Goal: Submit feedback/report problem: Submit feedback/report problem

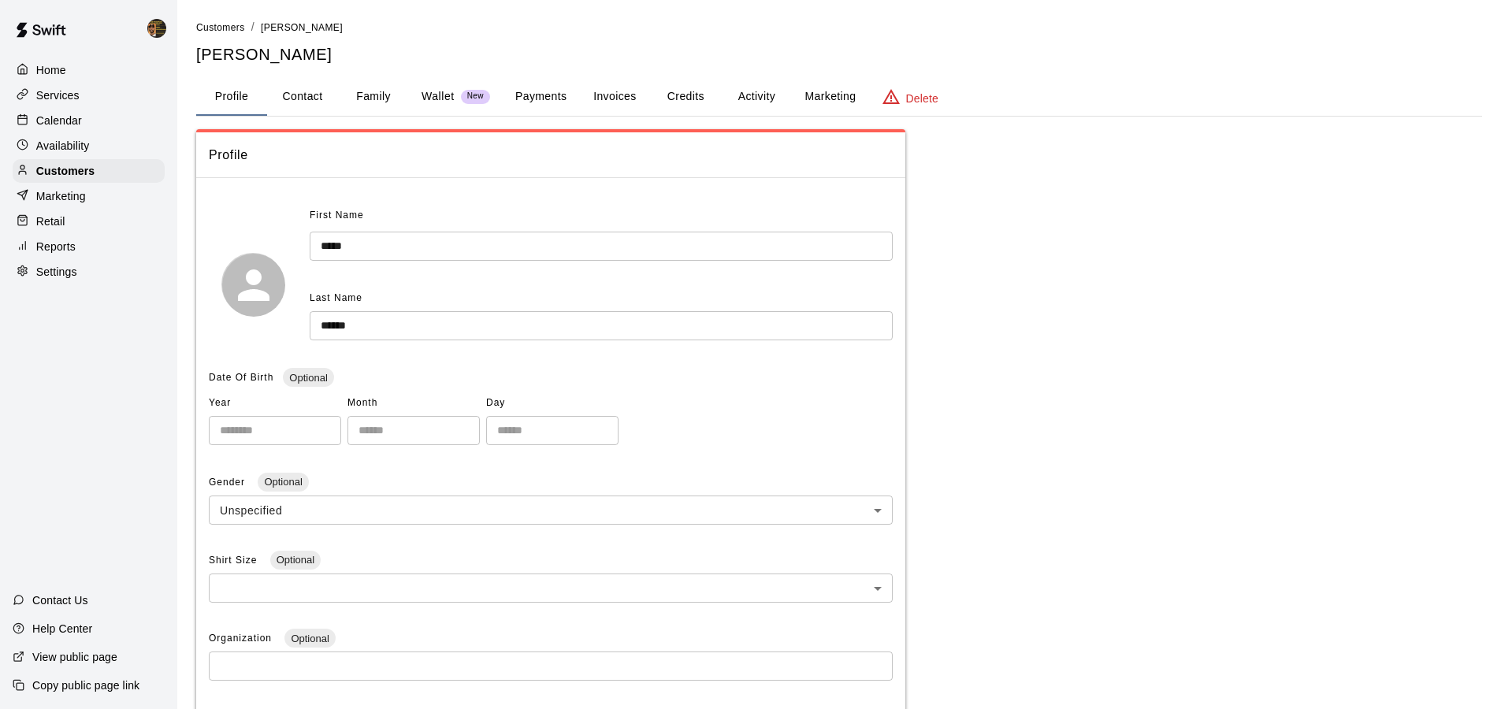
click at [48, 271] on p "Settings" at bounding box center [56, 272] width 41 height 16
select select "**"
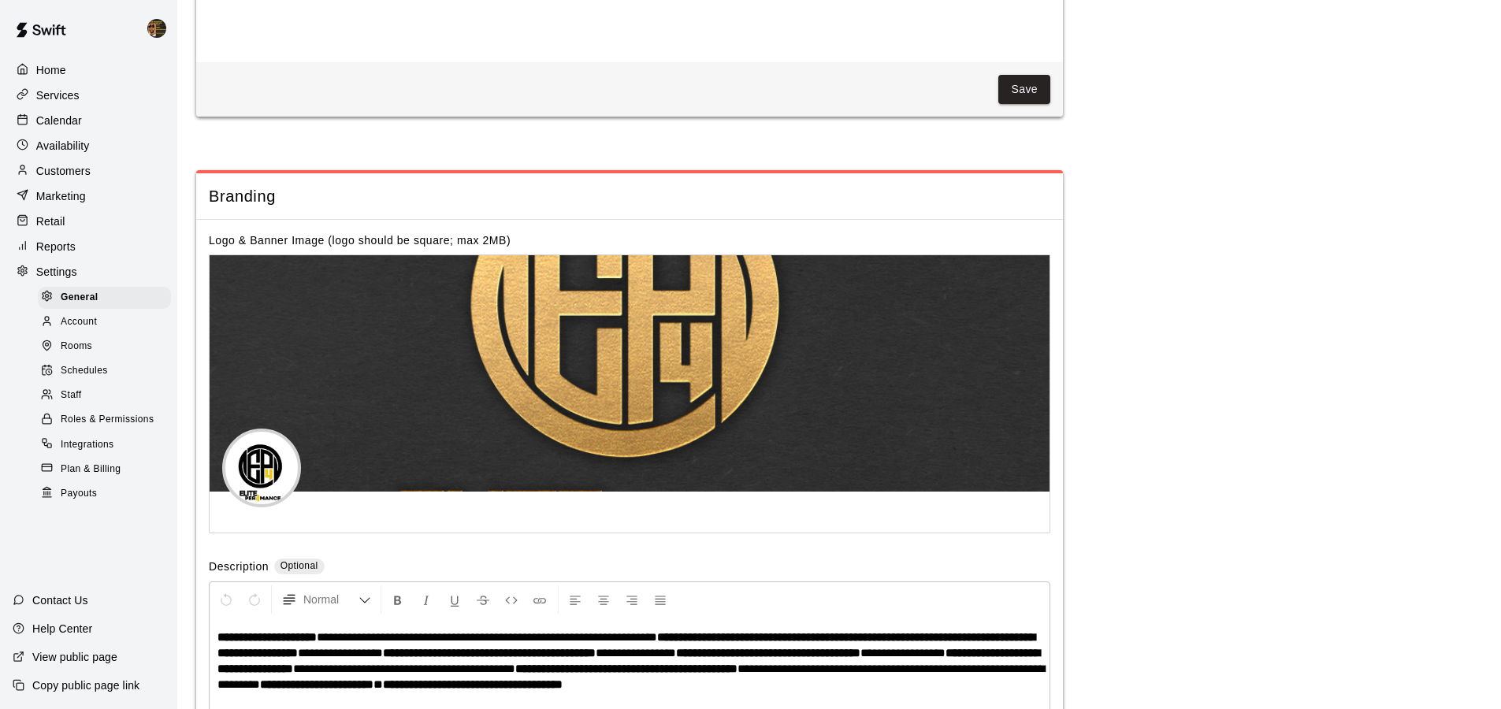
scroll to position [3342, 0]
click at [102, 389] on div "Staff" at bounding box center [104, 396] width 133 height 22
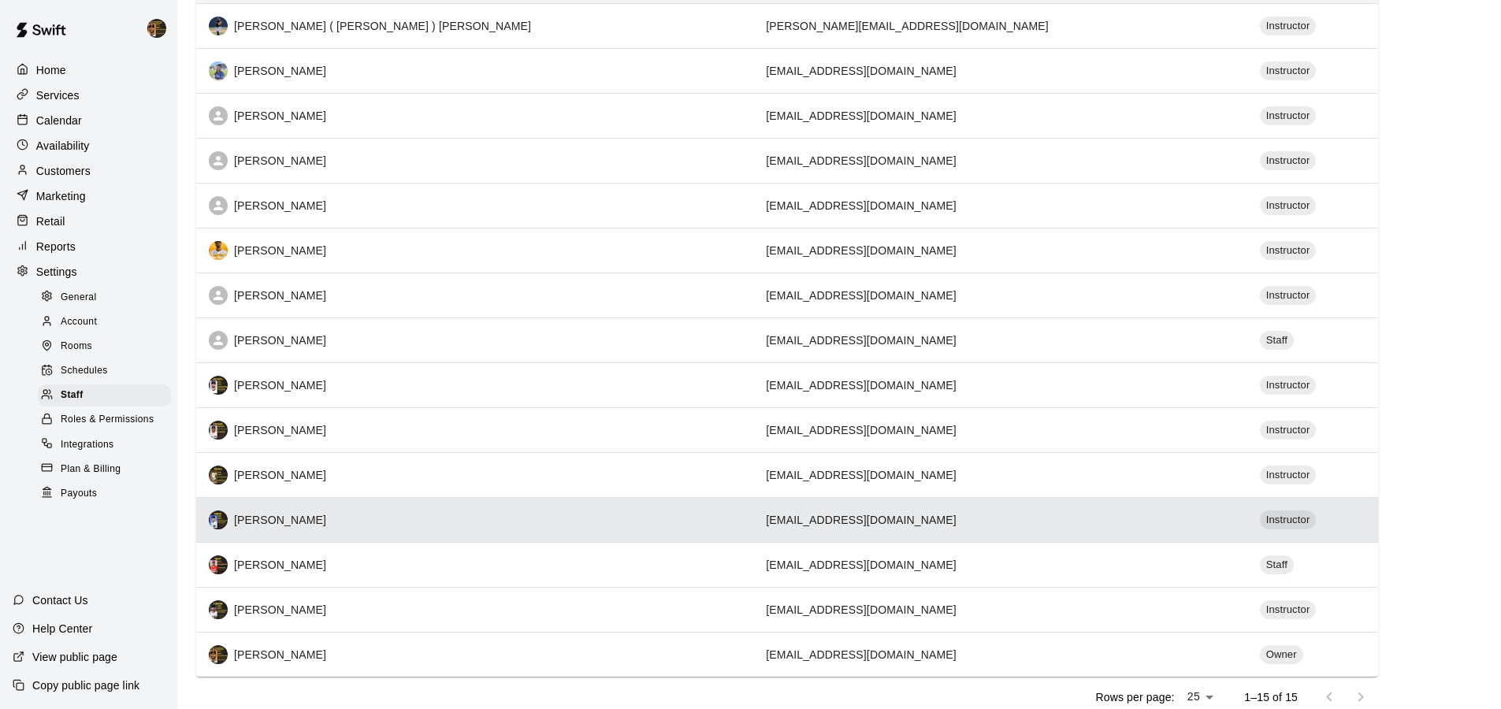
scroll to position [232, 0]
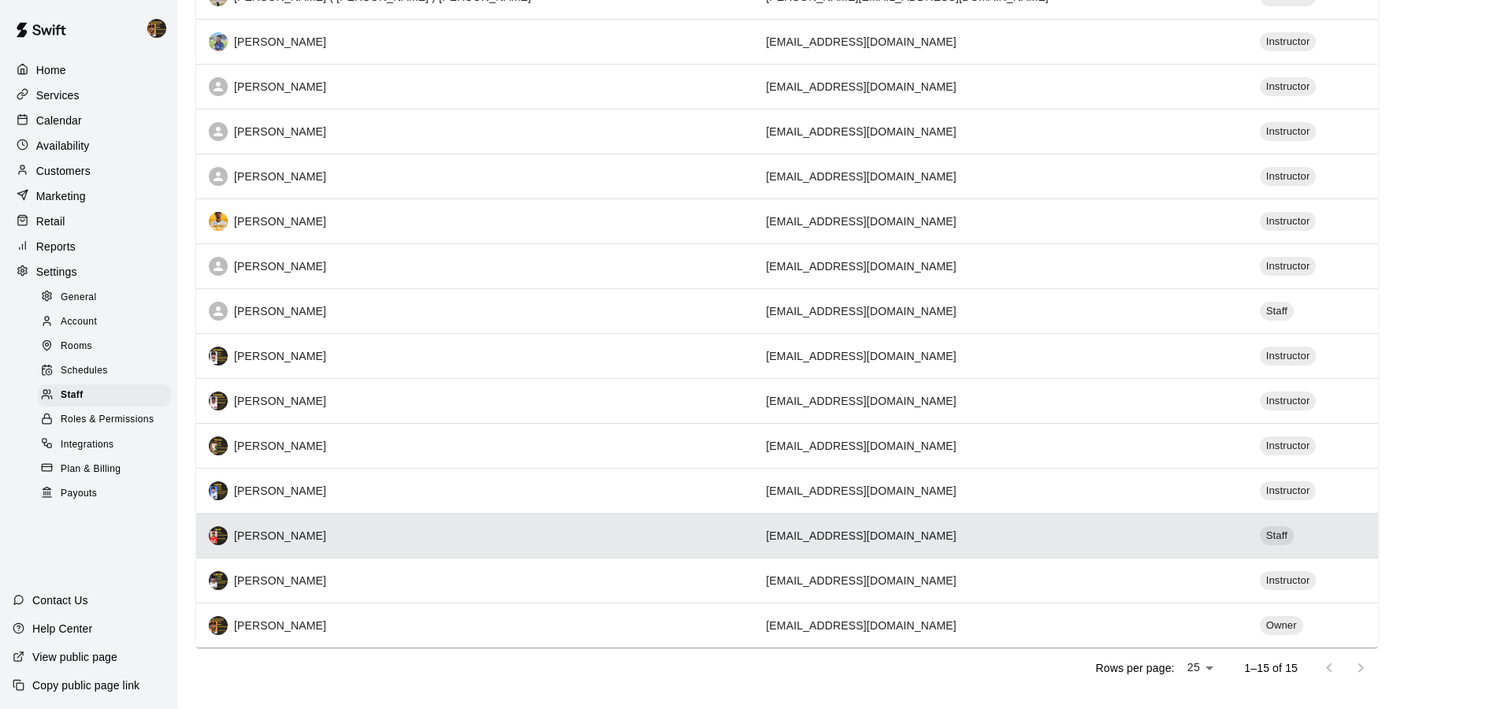
click at [348, 523] on th "[PERSON_NAME]" at bounding box center [474, 535] width 557 height 45
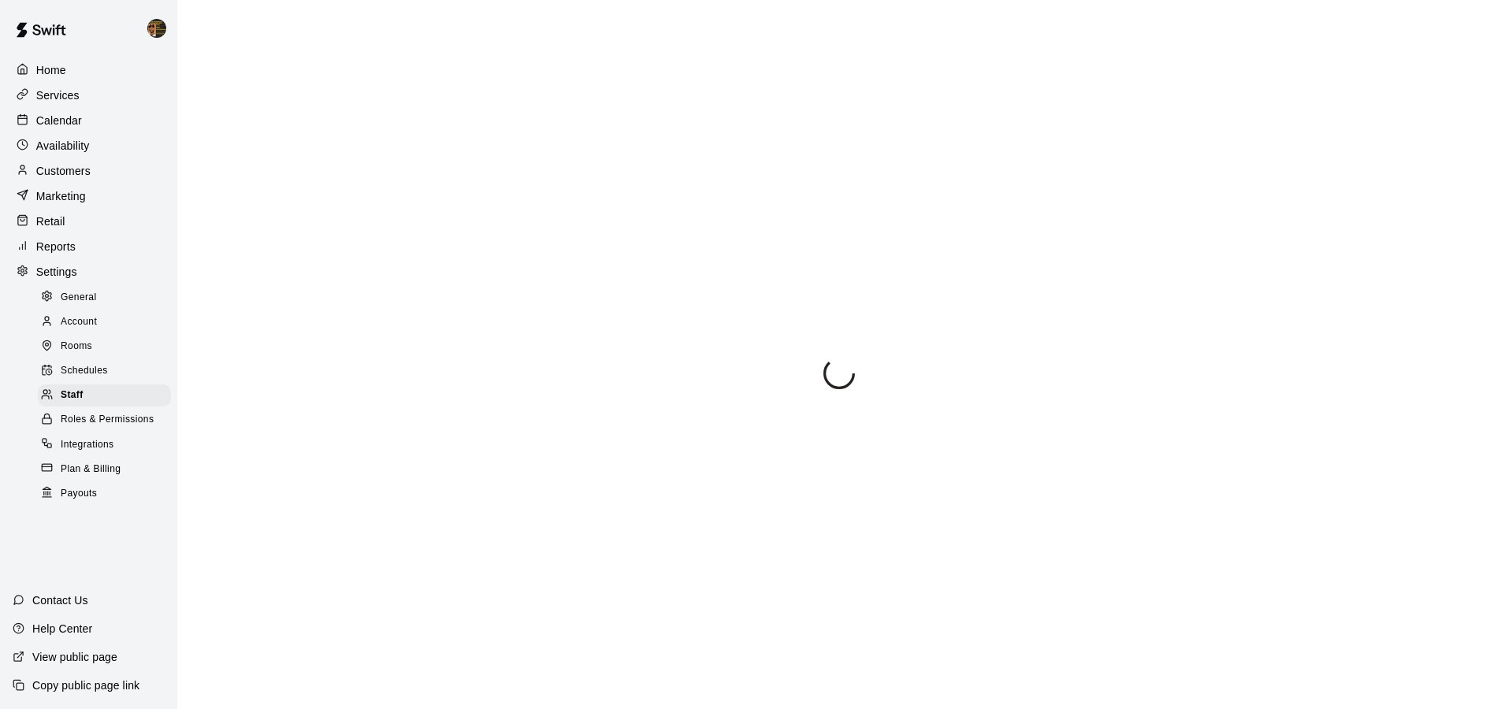
scroll to position [115, 0]
select select "**"
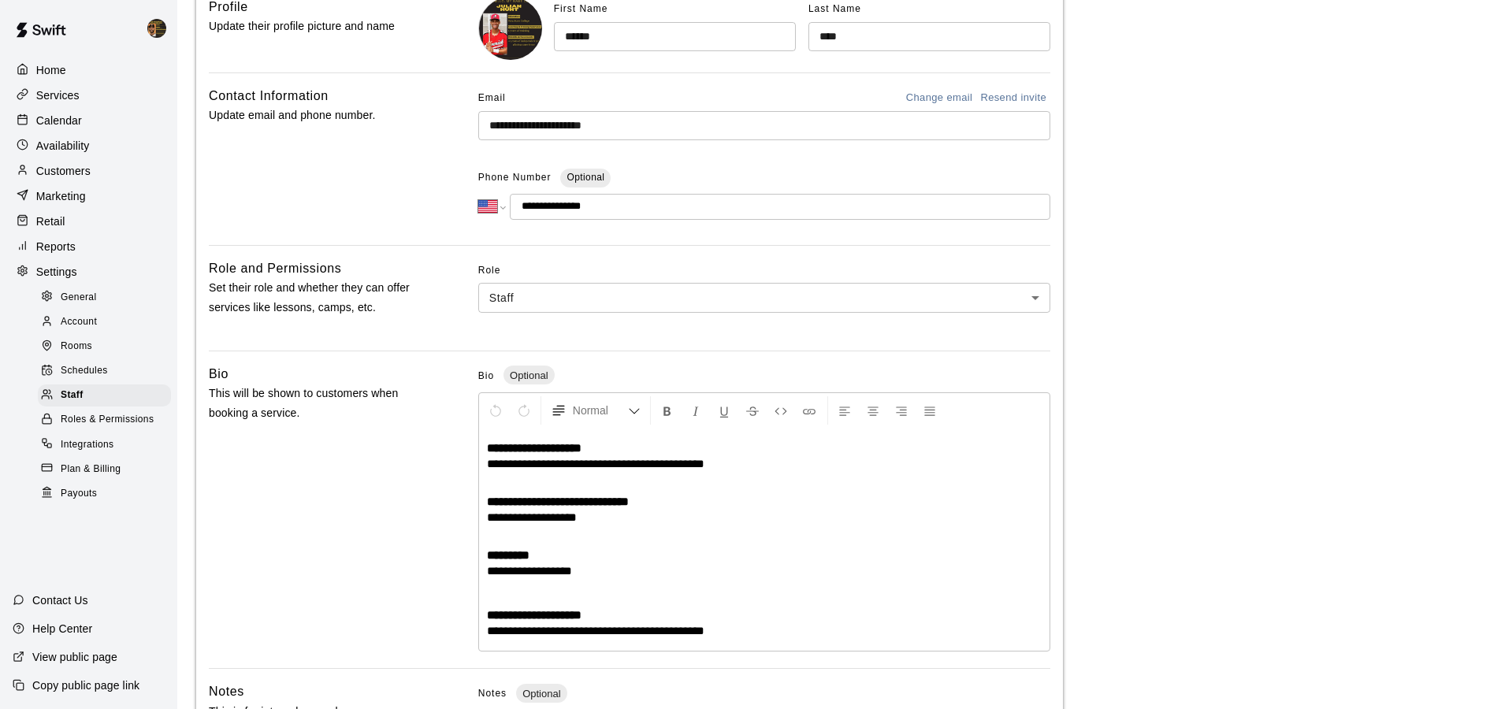
scroll to position [209, 0]
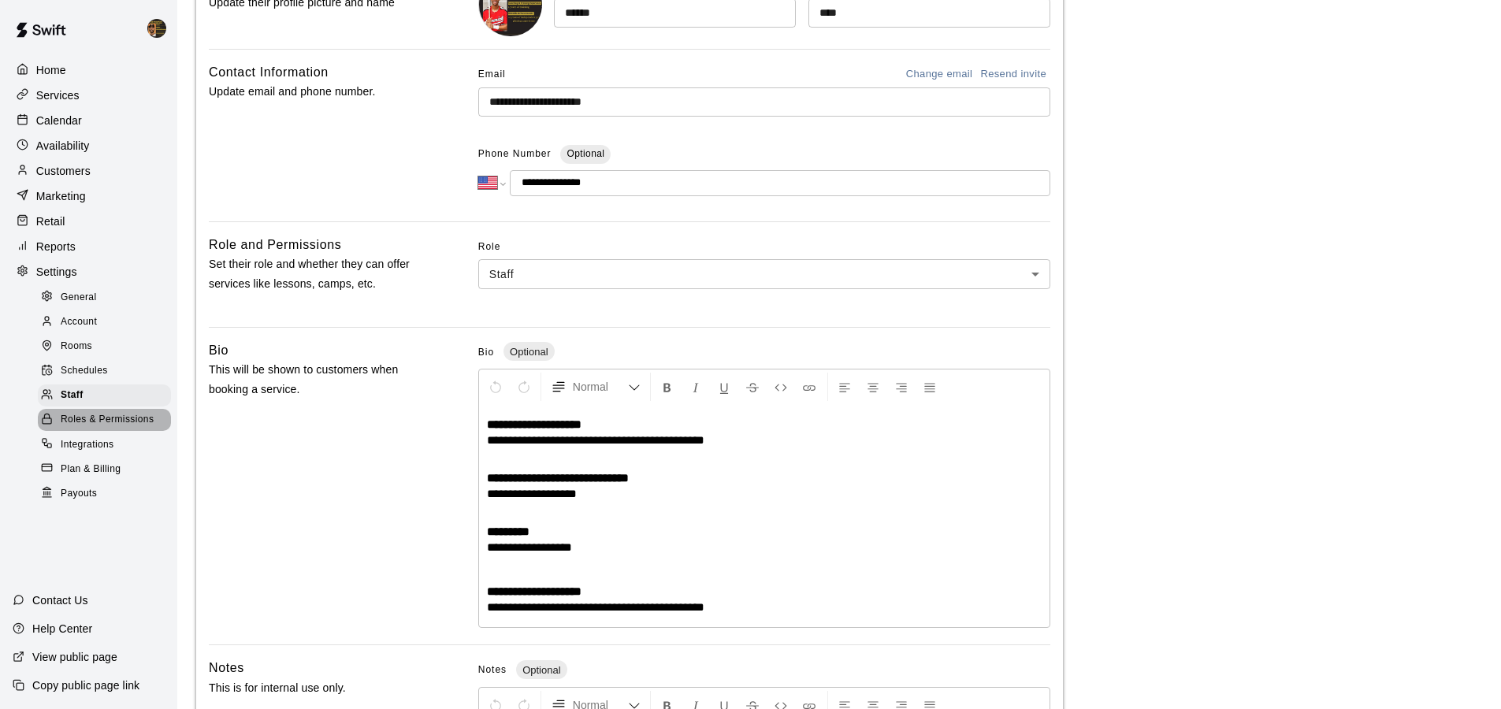
click at [94, 415] on span "Roles & Permissions" at bounding box center [107, 420] width 93 height 16
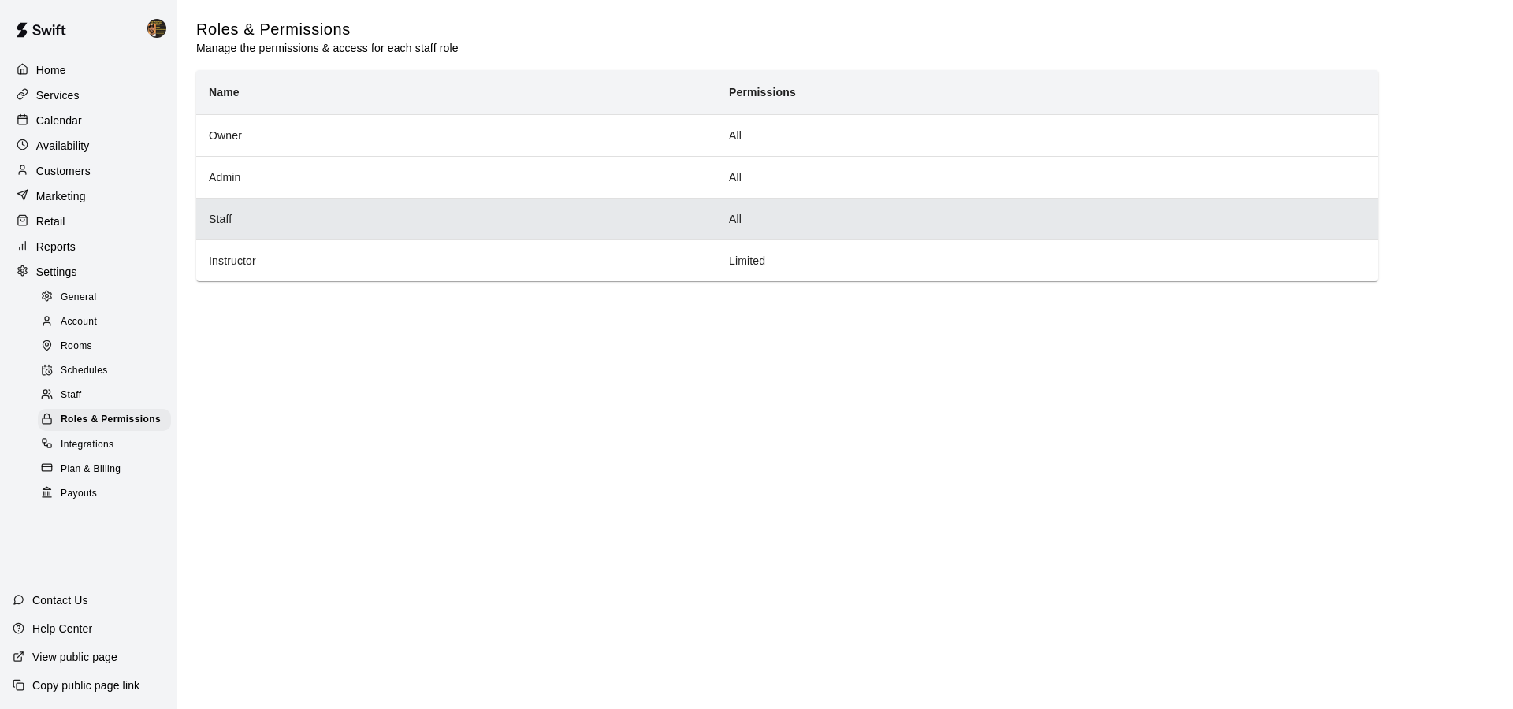
click at [244, 229] on th "Staff" at bounding box center [456, 219] width 520 height 42
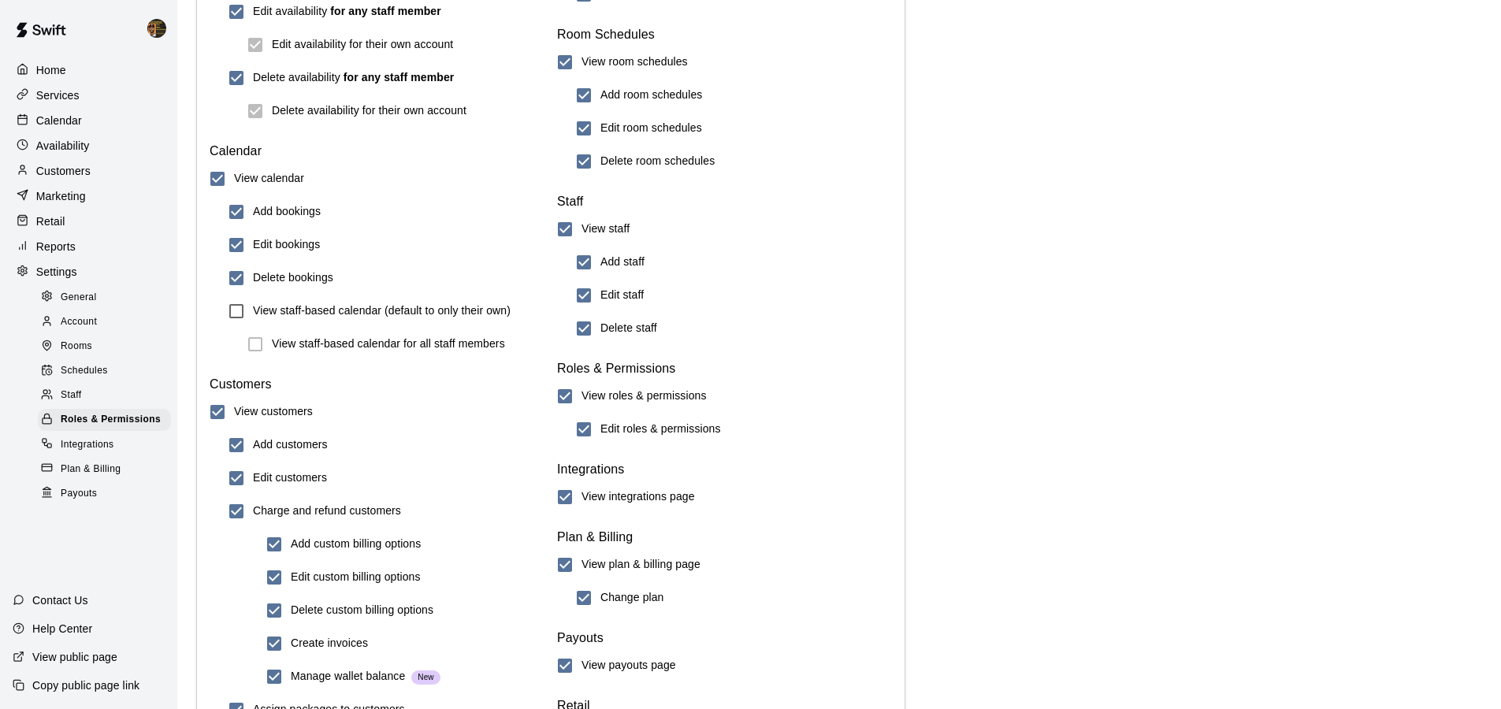
scroll to position [1657, 0]
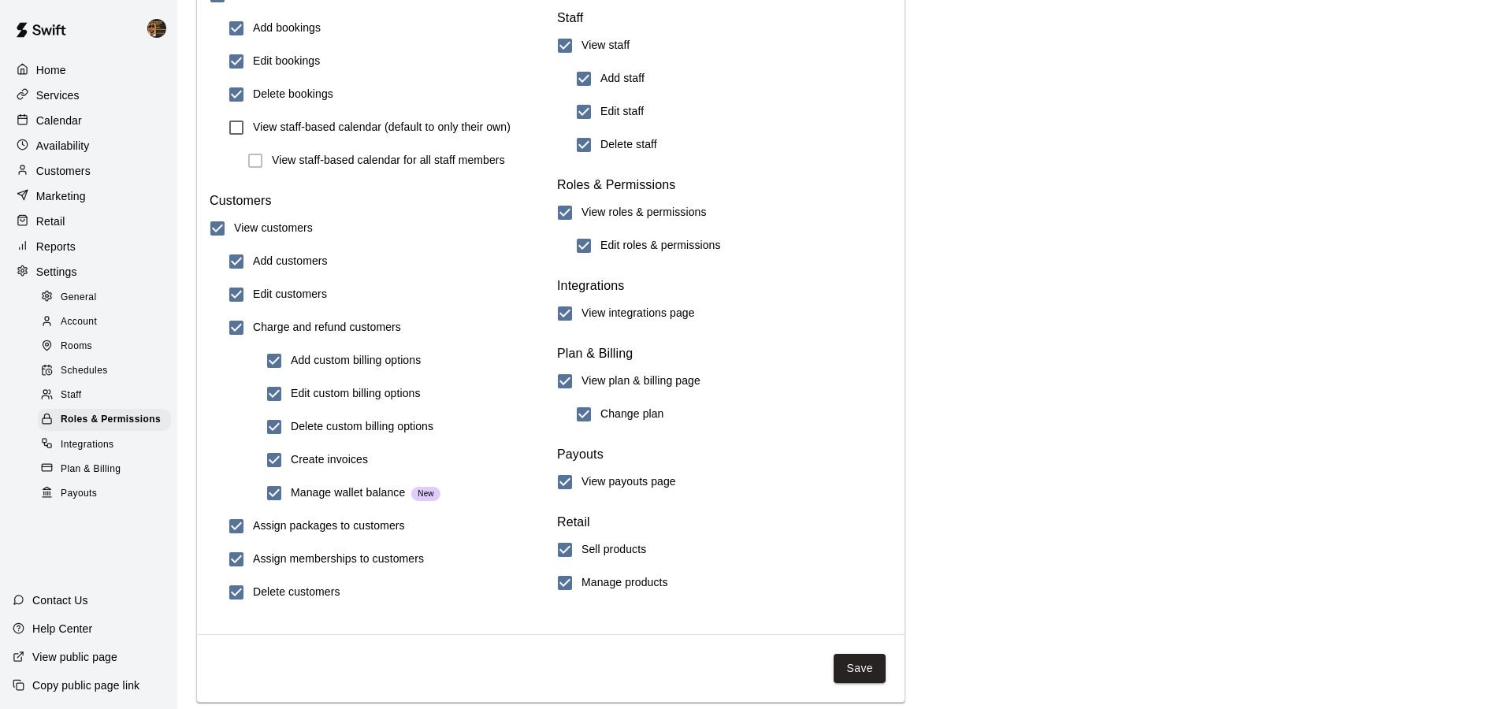
click at [77, 388] on span "Staff" at bounding box center [71, 396] width 20 height 16
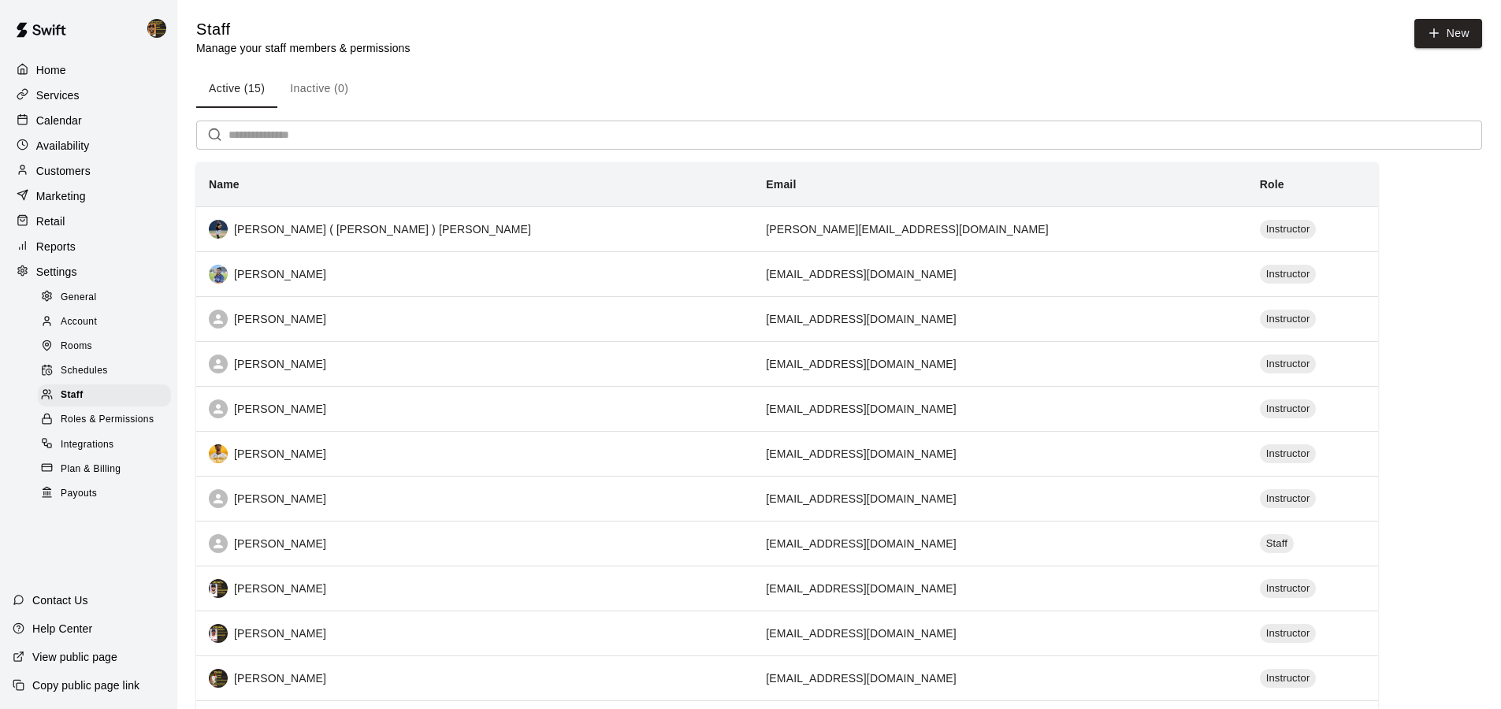
click at [70, 100] on p "Services" at bounding box center [57, 95] width 43 height 16
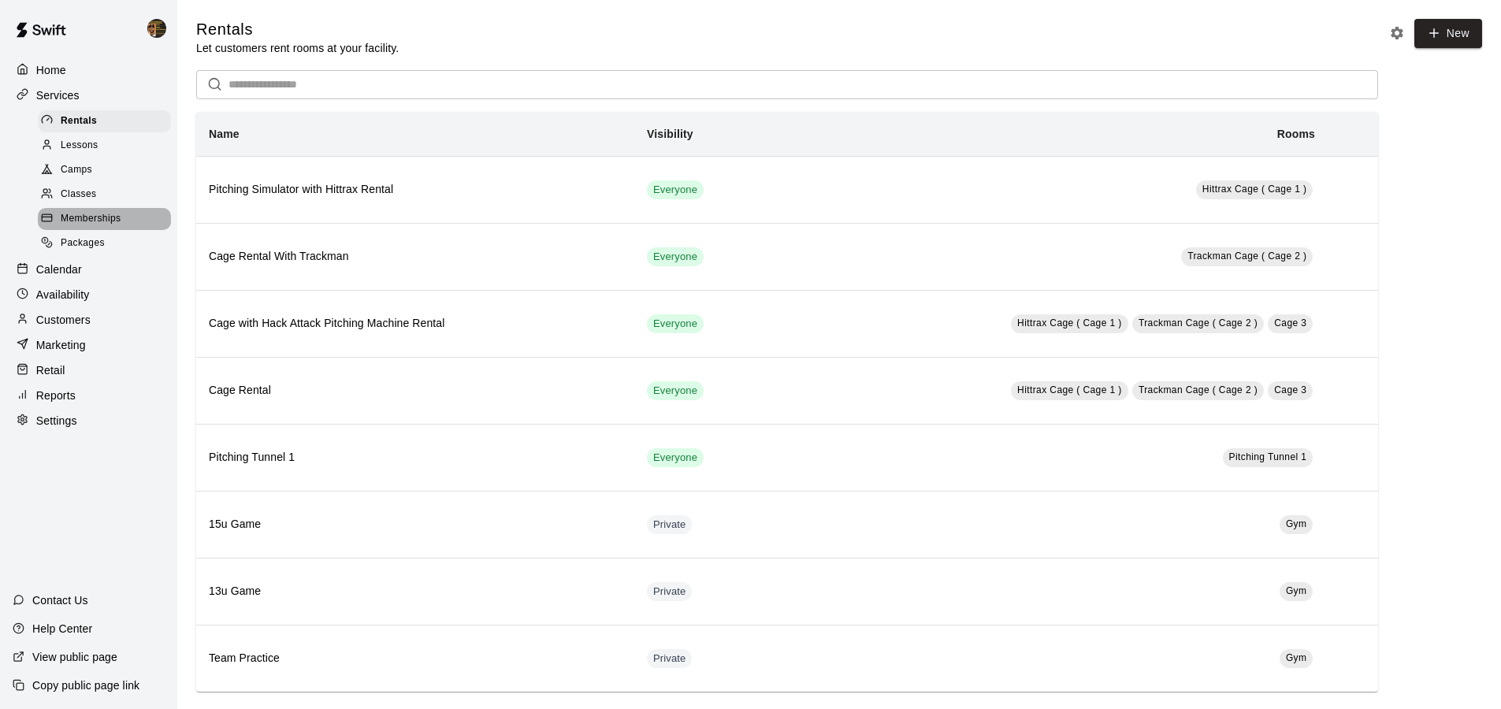
click at [92, 221] on span "Memberships" at bounding box center [91, 219] width 60 height 16
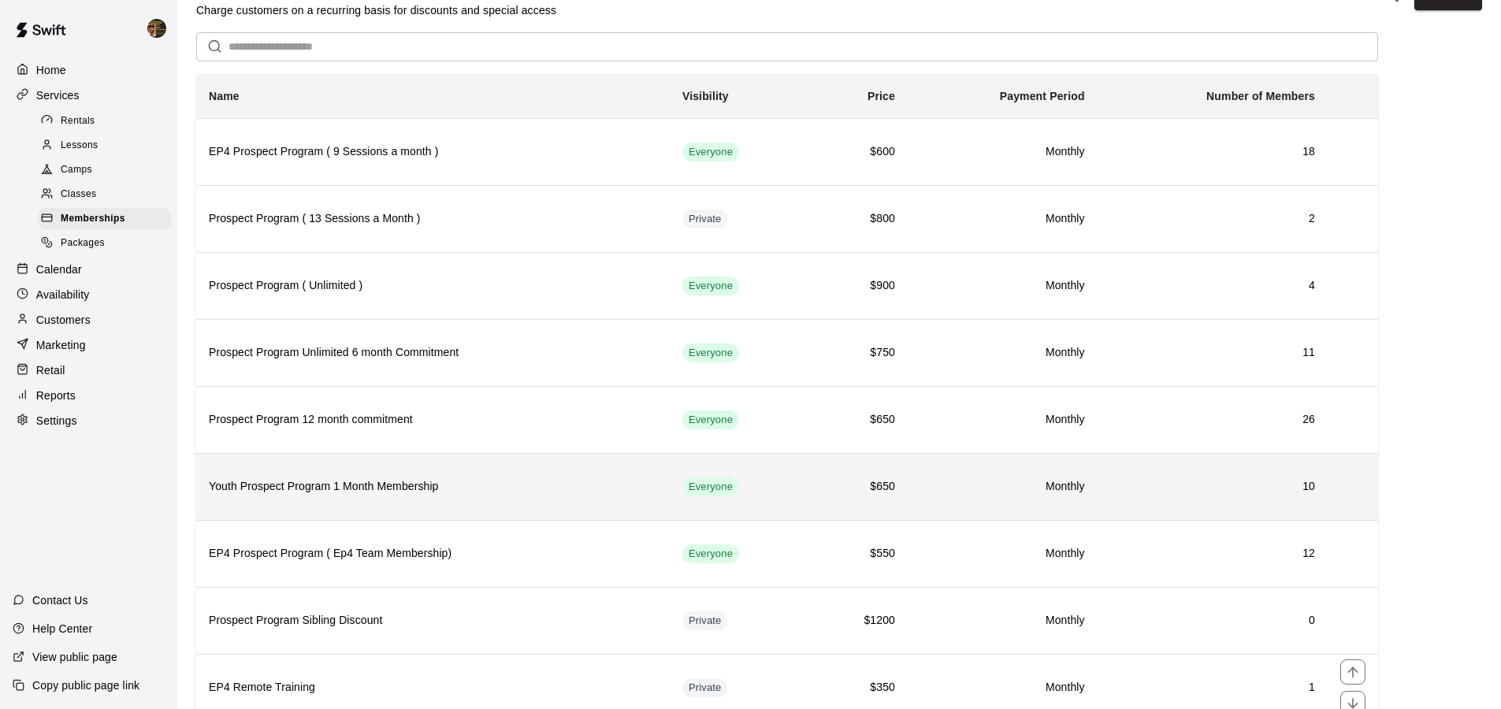
scroll to position [24, 0]
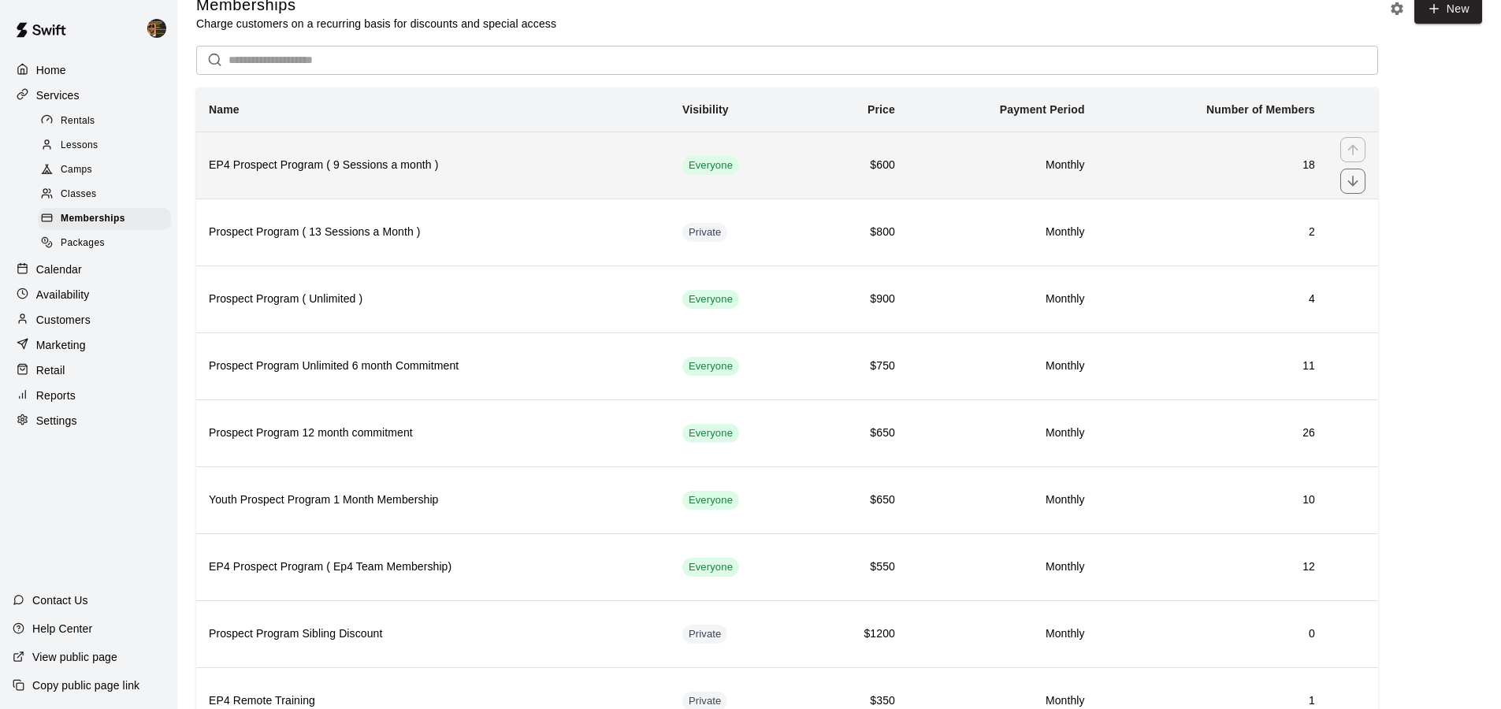
click at [1128, 162] on h6 "18" at bounding box center [1212, 165] width 205 height 17
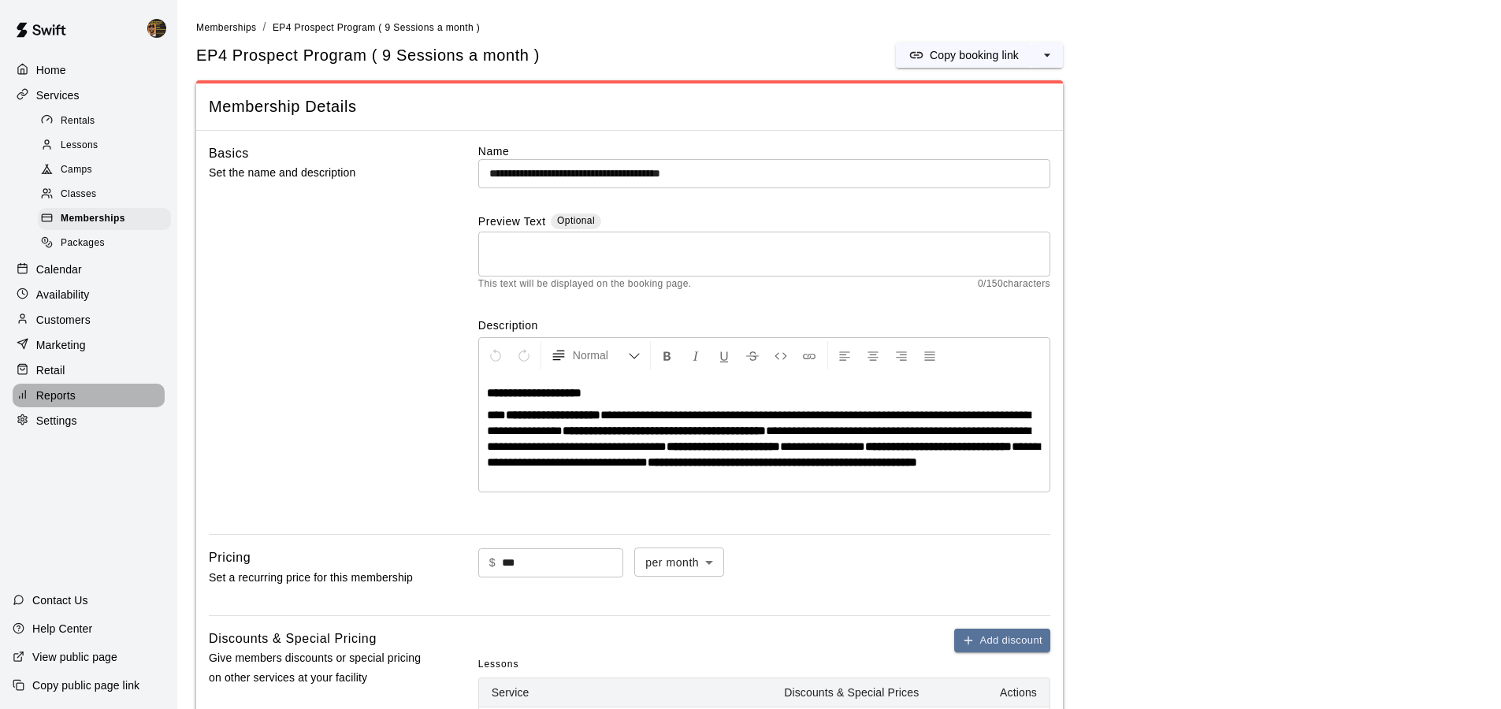
click at [43, 398] on p "Reports" at bounding box center [55, 396] width 39 height 16
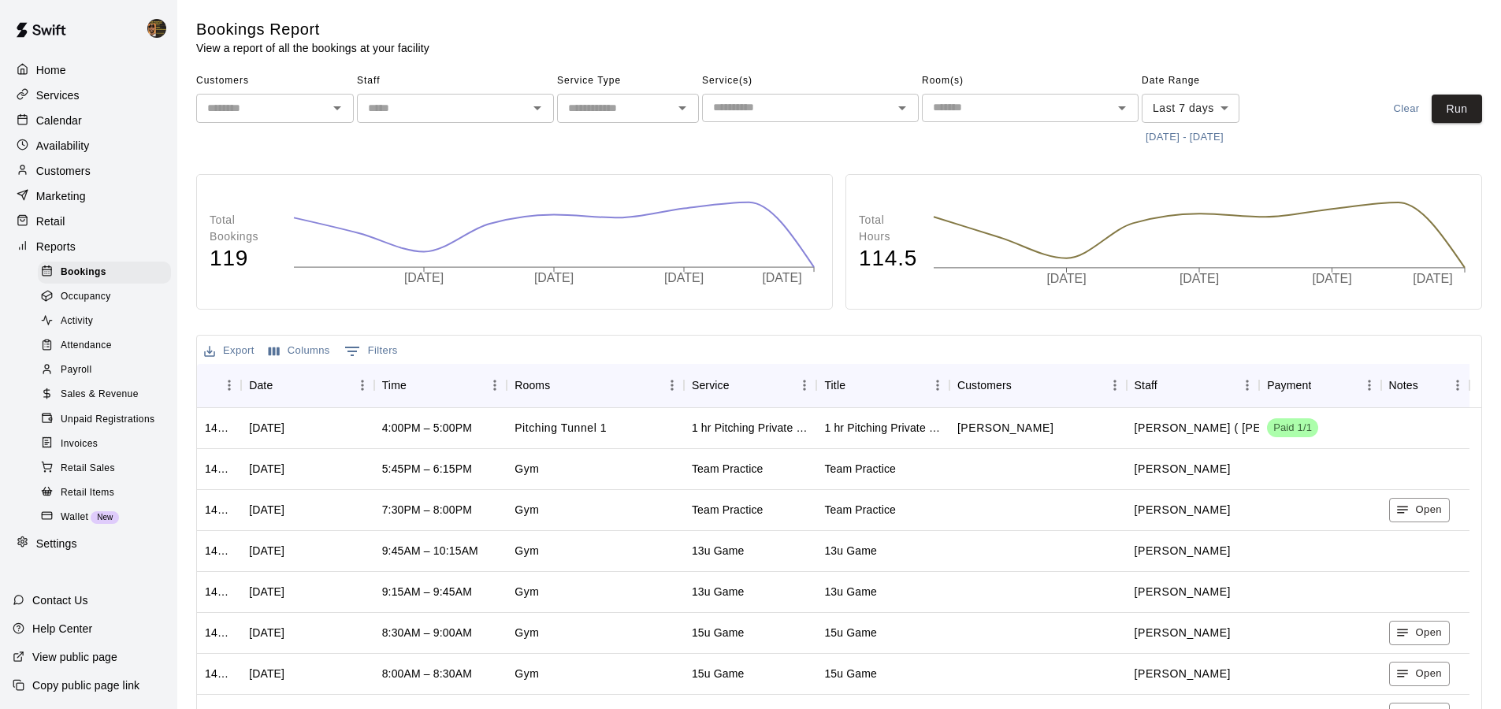
click at [80, 335] on div "Attendance" at bounding box center [104, 346] width 133 height 22
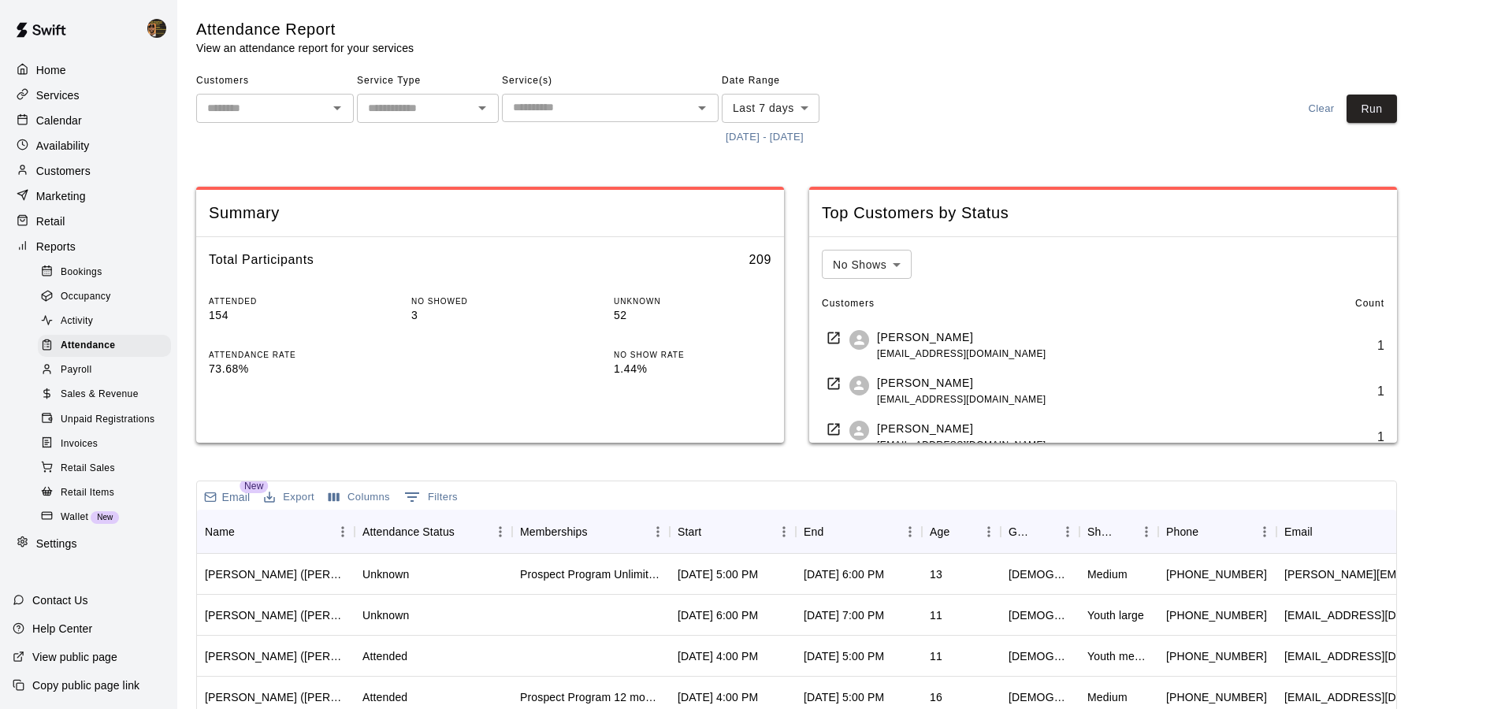
click at [310, 106] on input "text" at bounding box center [262, 109] width 122 height 20
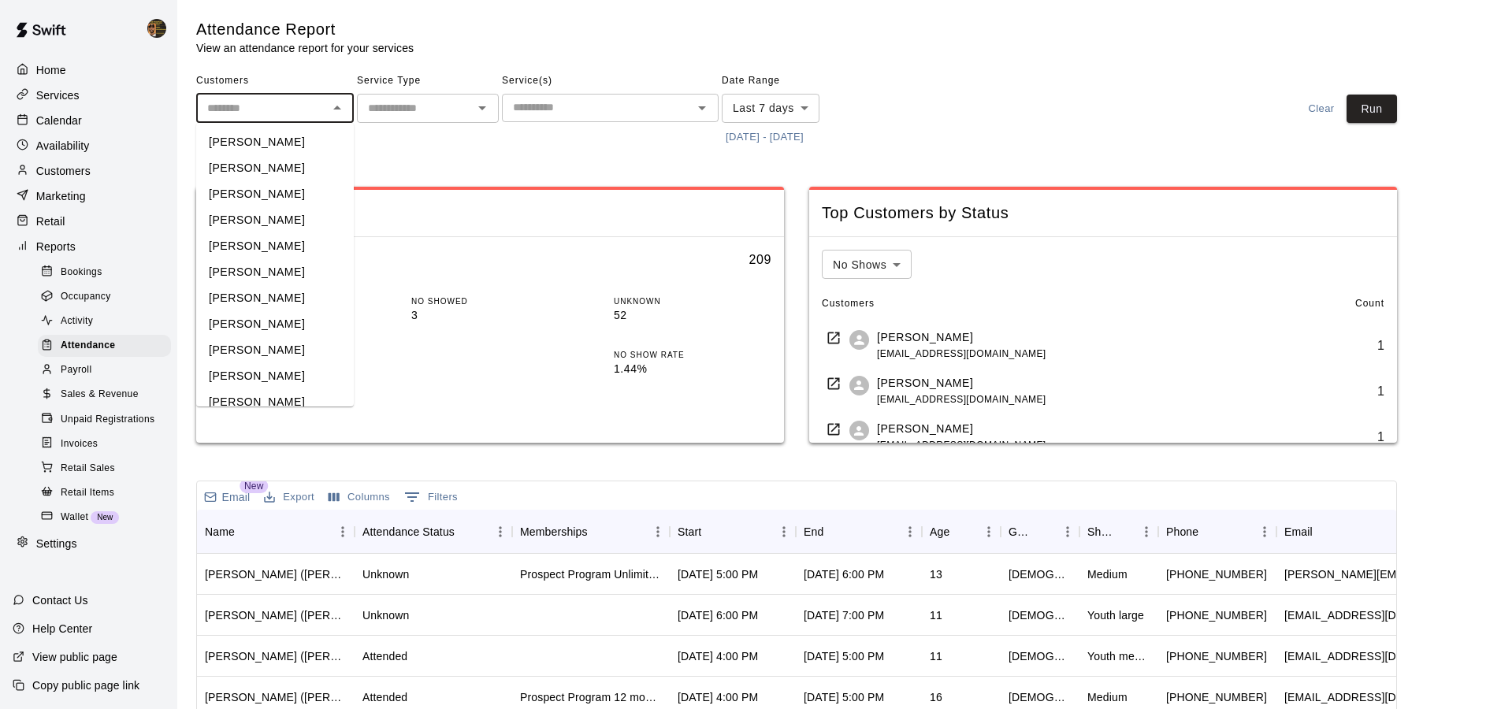
click at [295, 150] on li "[PERSON_NAME]" at bounding box center [275, 142] width 158 height 26
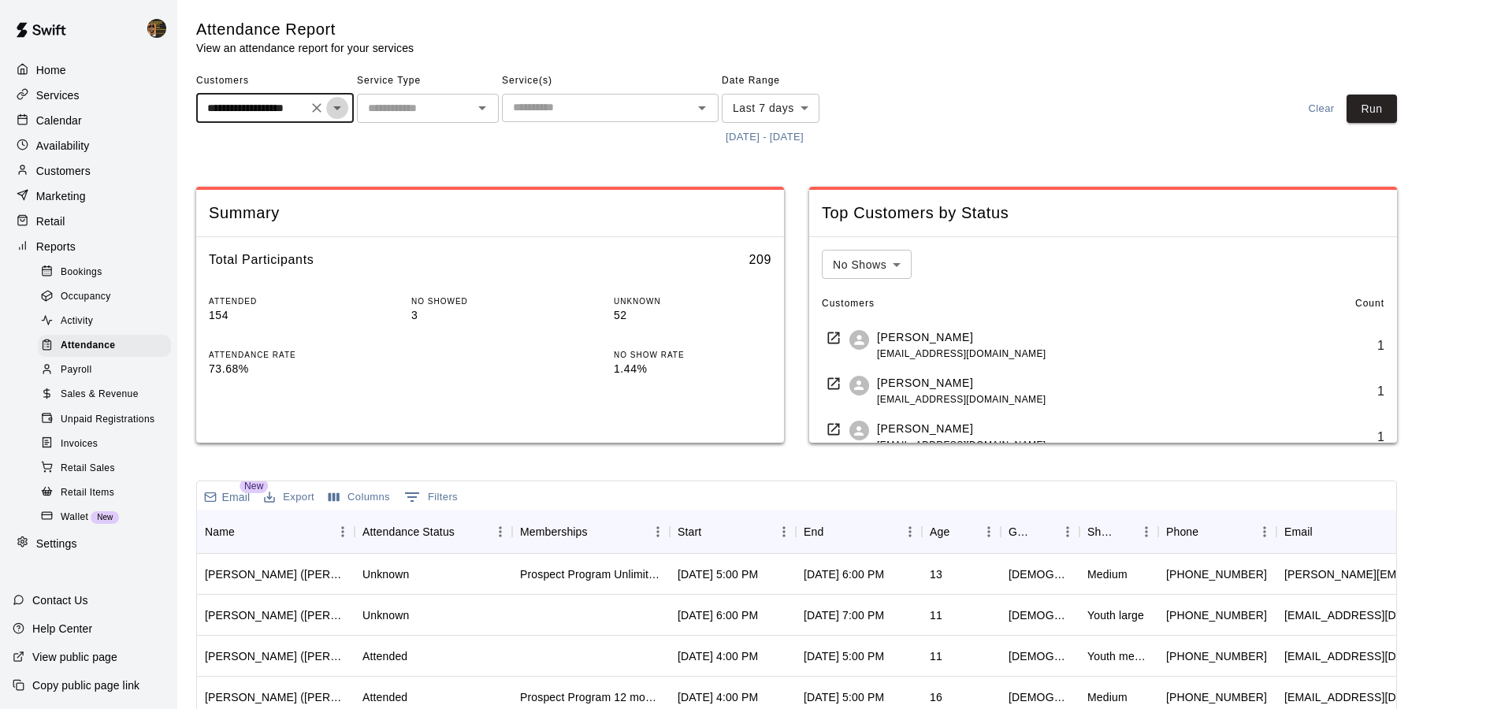
click at [344, 115] on icon "Open" at bounding box center [337, 108] width 19 height 19
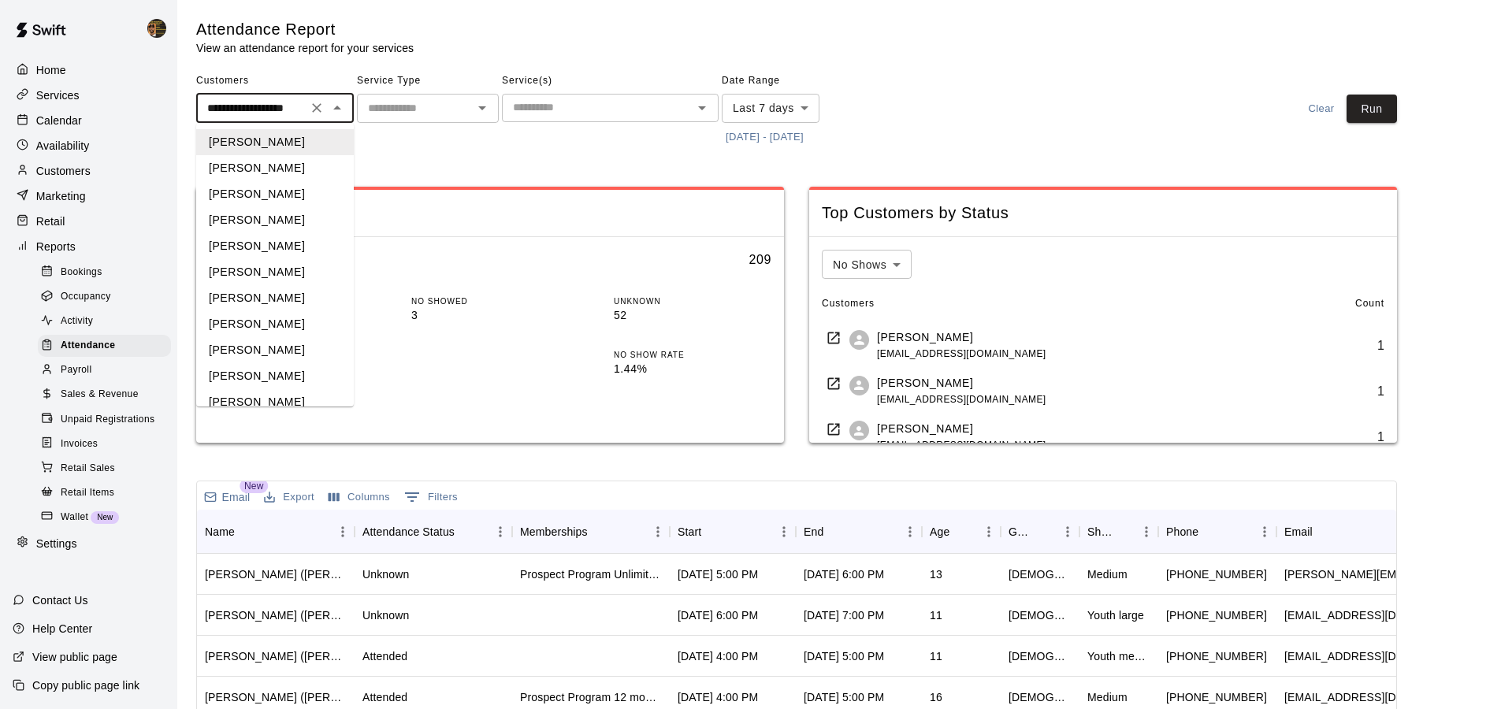
click at [285, 185] on li "[PERSON_NAME]" at bounding box center [275, 194] width 158 height 26
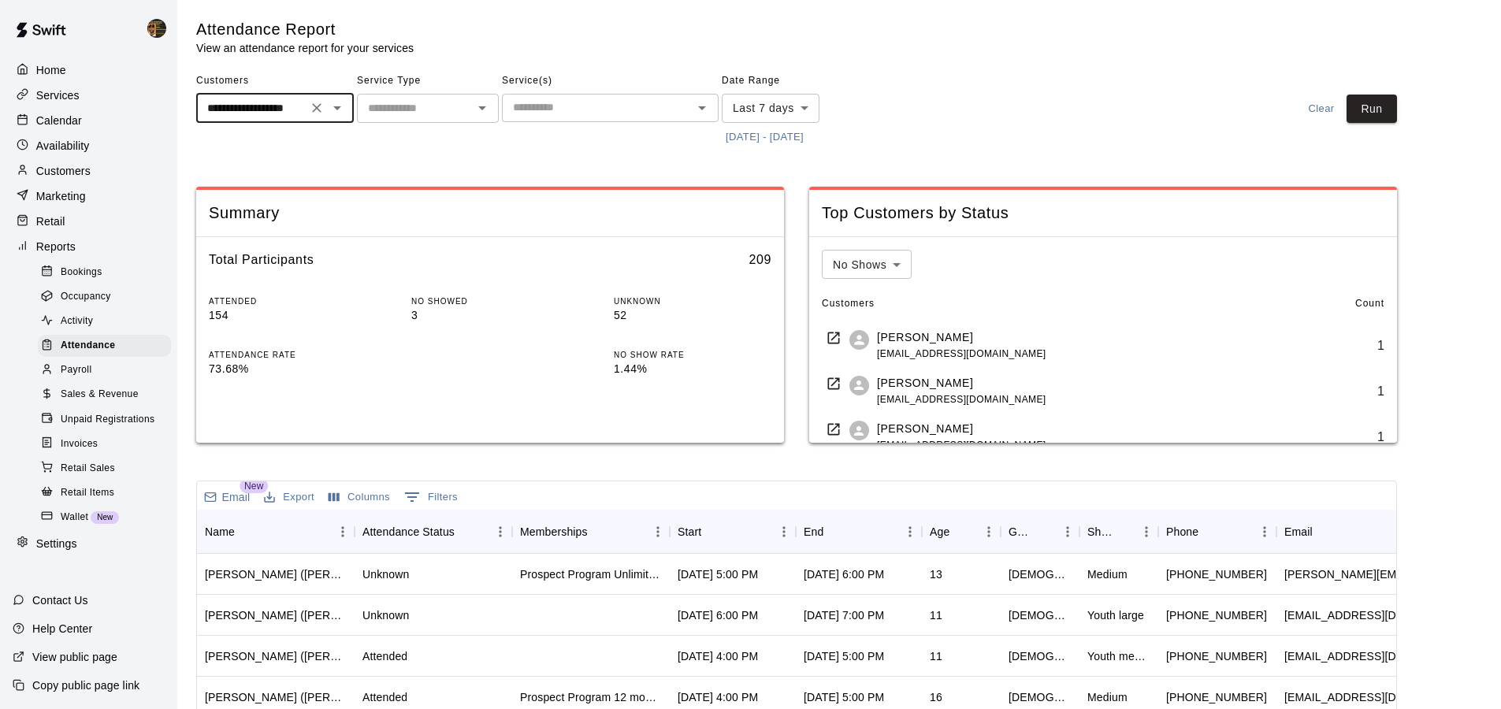
click at [338, 116] on icon "Open" at bounding box center [337, 108] width 19 height 19
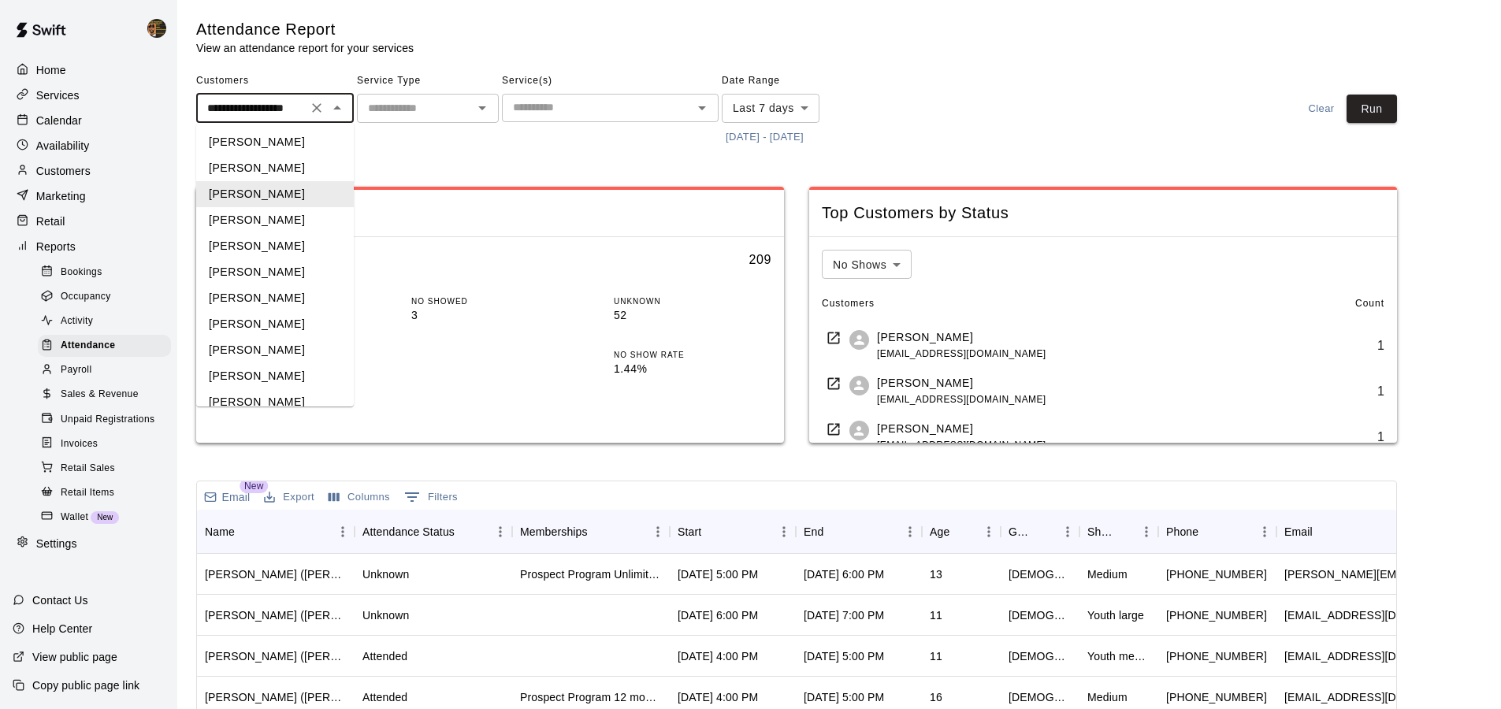
click at [236, 111] on input "**********" at bounding box center [252, 109] width 102 height 20
click at [277, 161] on li "[PERSON_NAME]" at bounding box center [275, 168] width 158 height 26
type input "********"
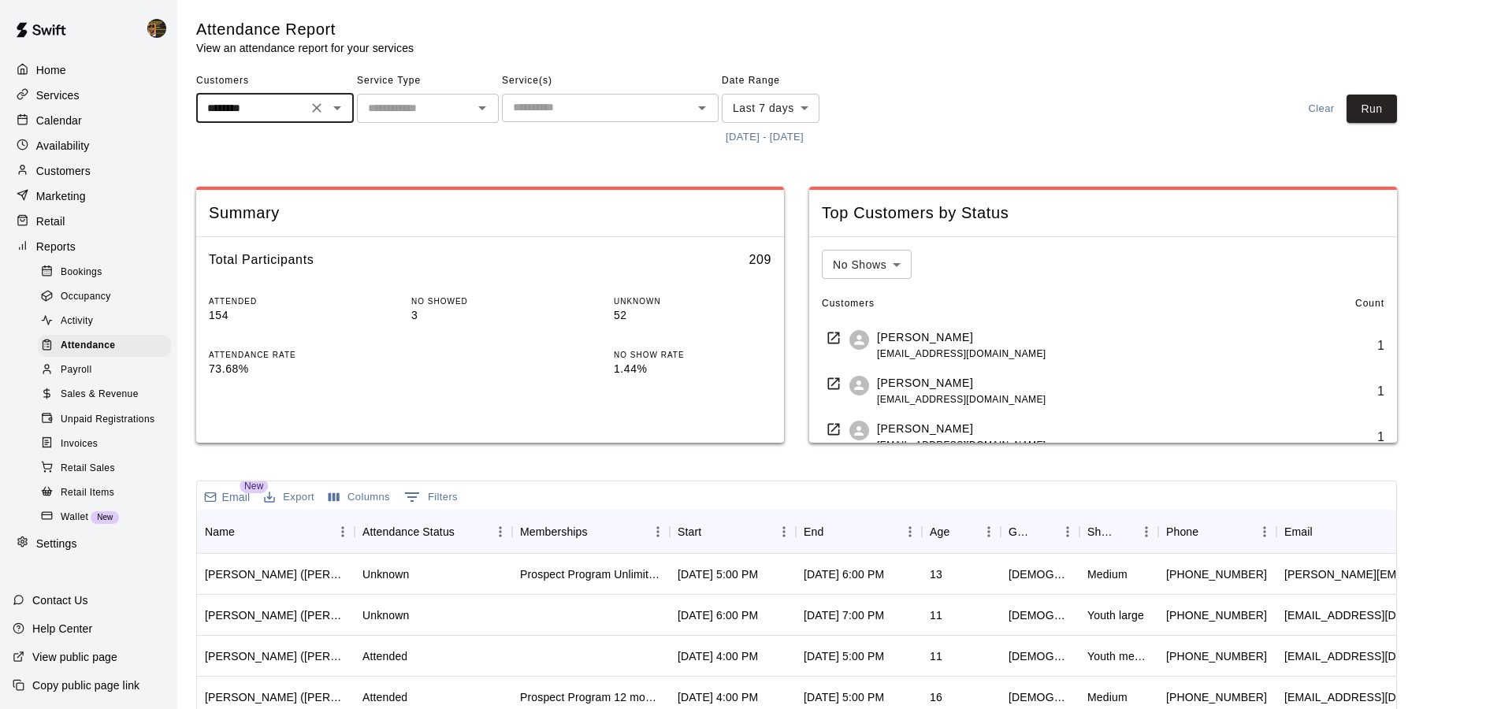
click at [311, 101] on icon "Clear" at bounding box center [317, 108] width 16 height 16
click at [89, 163] on p "Customers" at bounding box center [63, 171] width 54 height 16
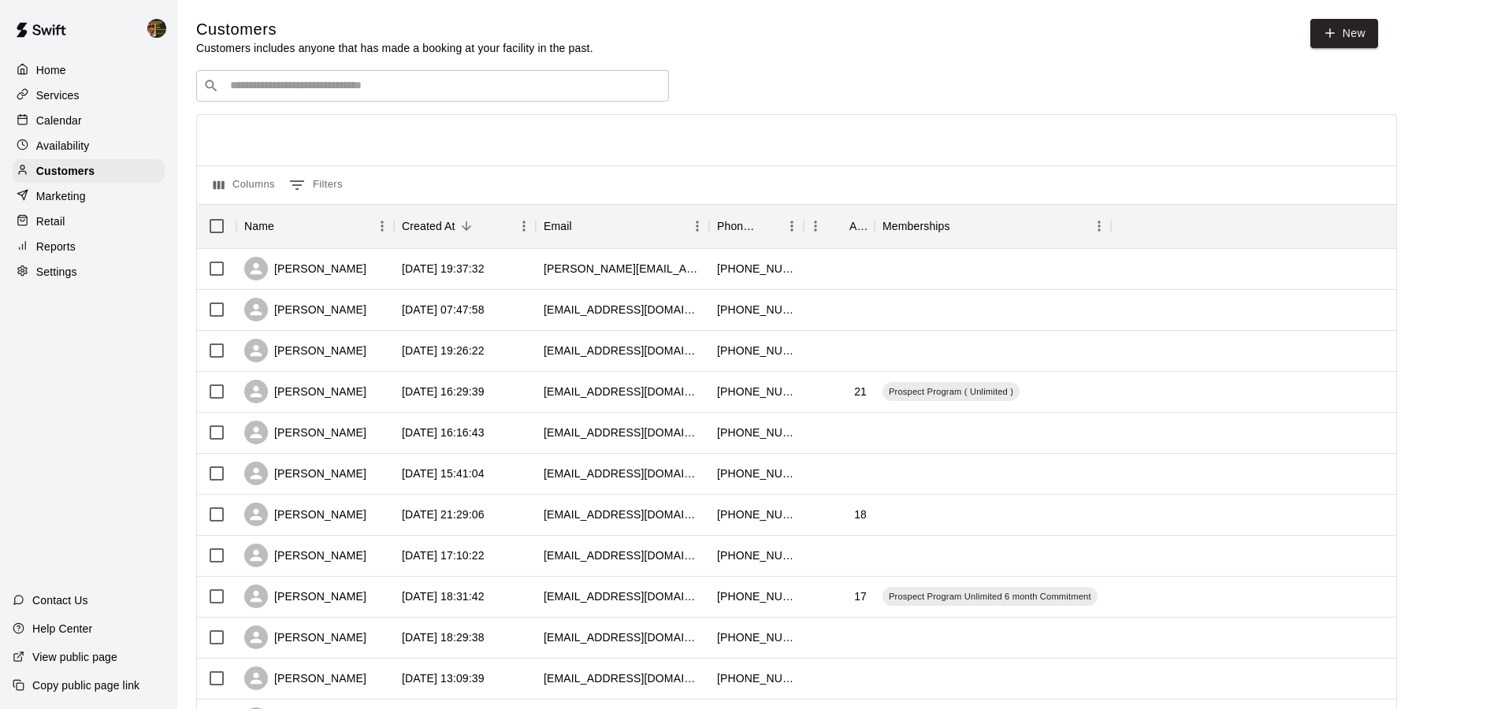
click at [354, 88] on input "Search customers by name or email" at bounding box center [443, 86] width 437 height 16
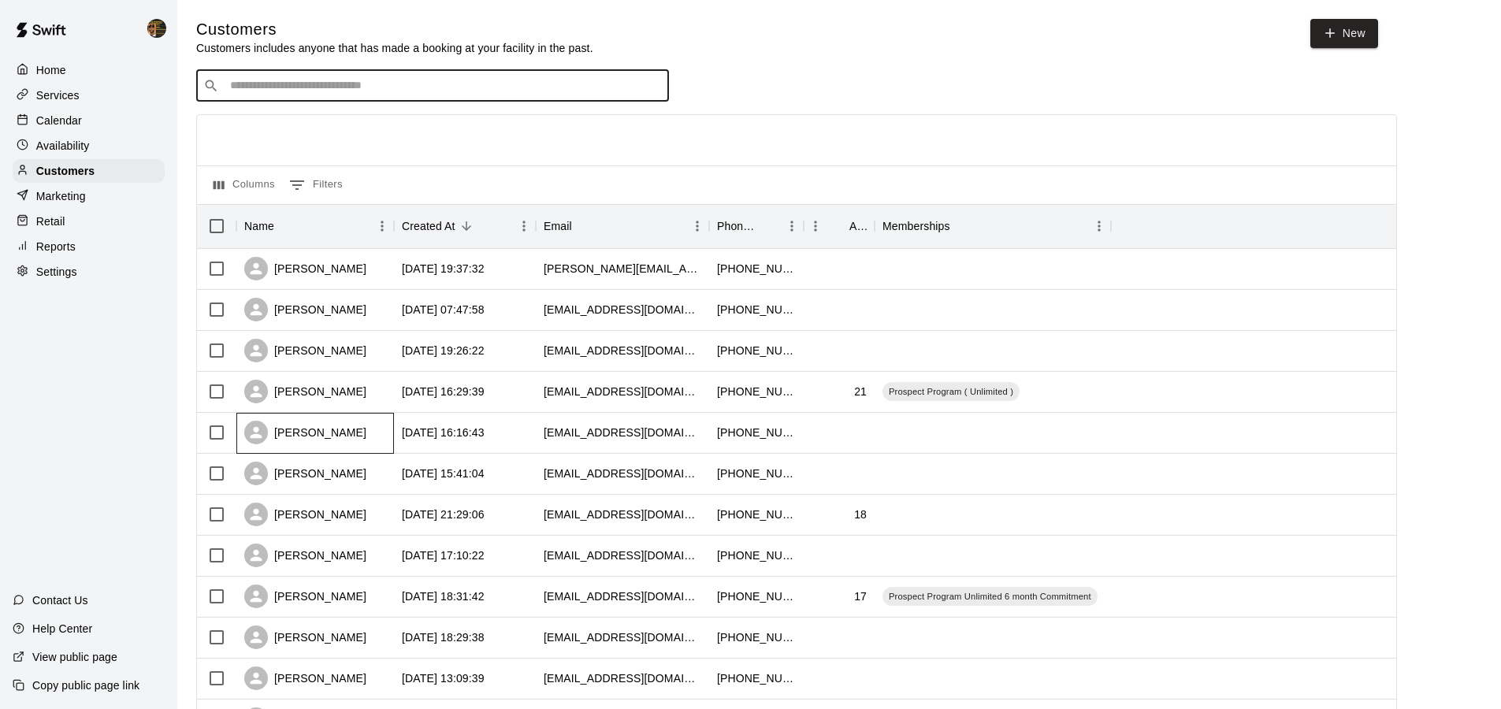
click at [316, 433] on div "[PERSON_NAME]" at bounding box center [305, 433] width 122 height 24
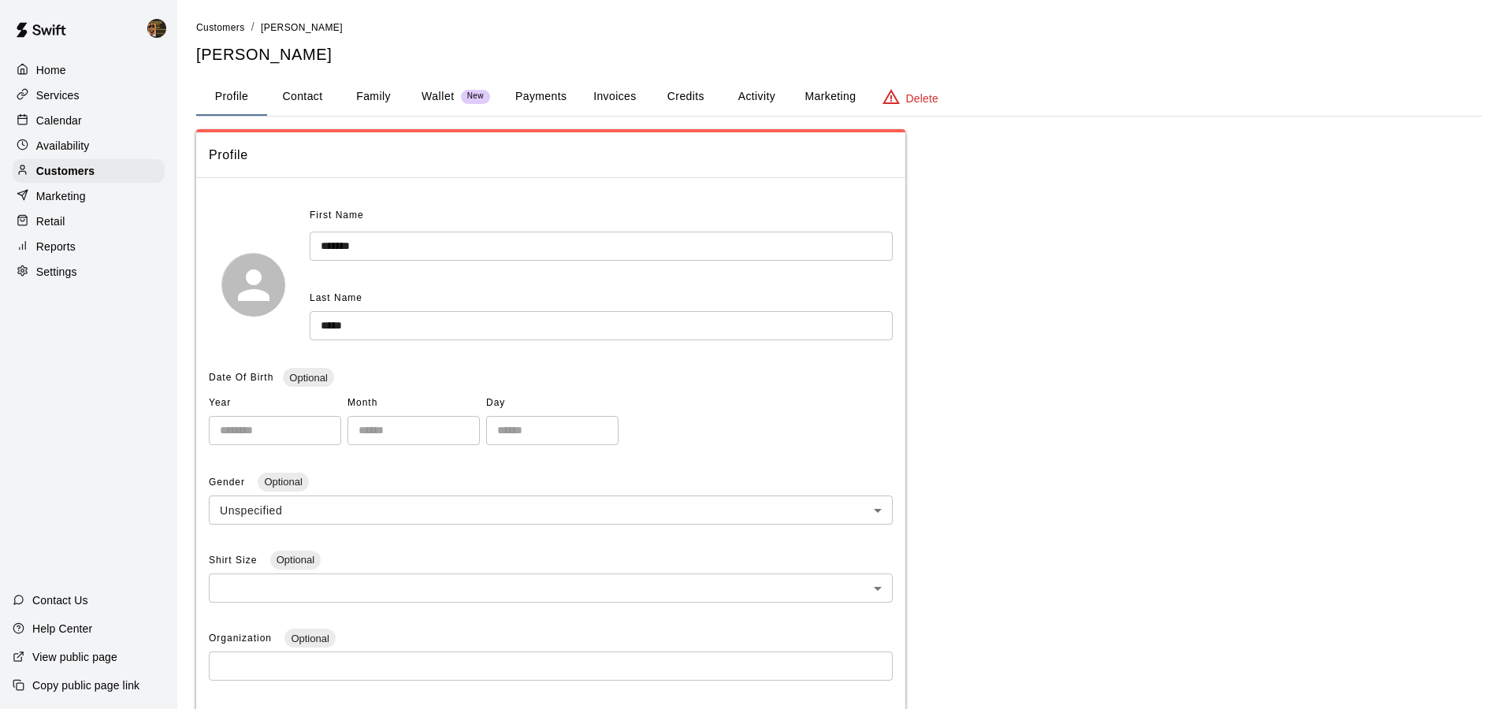
click at [766, 105] on button "Activity" at bounding box center [756, 97] width 71 height 38
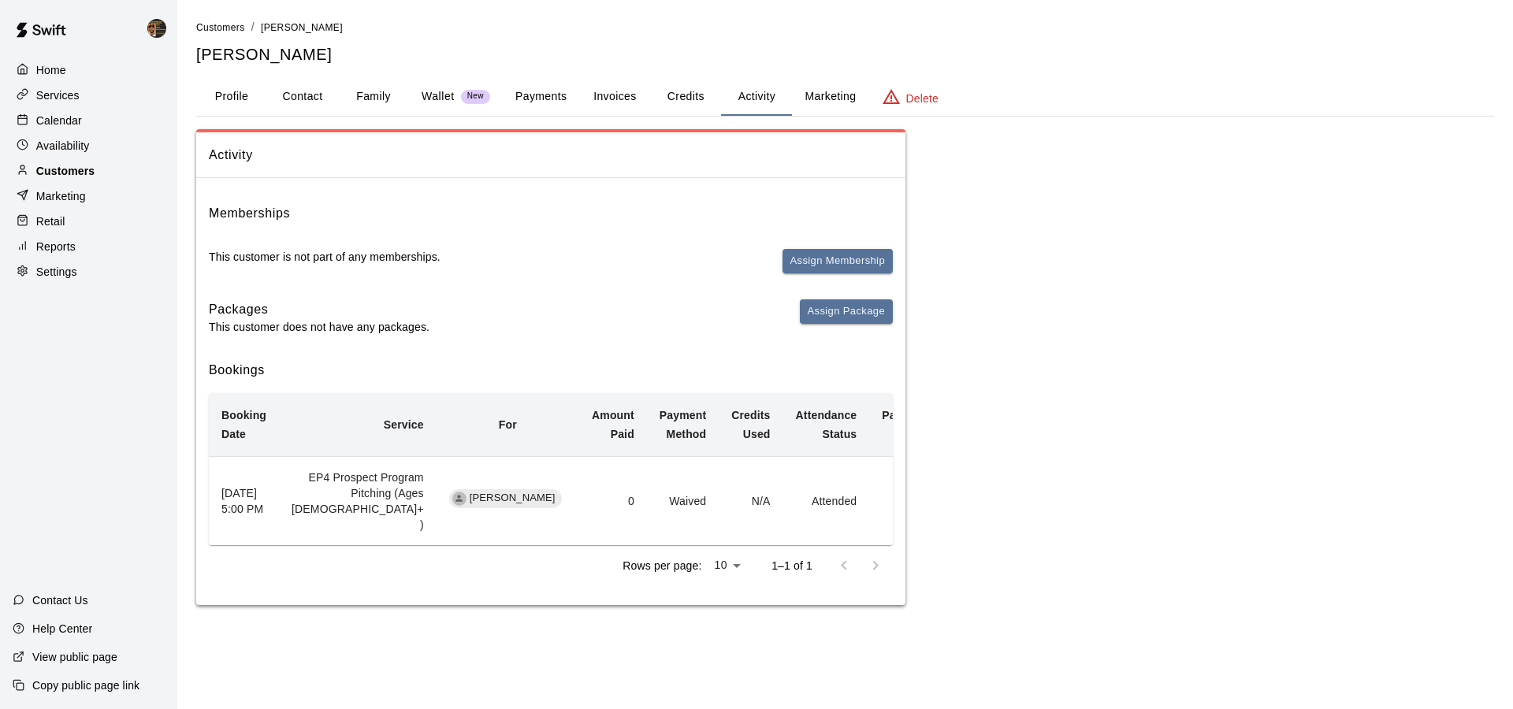
click at [102, 178] on div "Customers" at bounding box center [89, 171] width 152 height 24
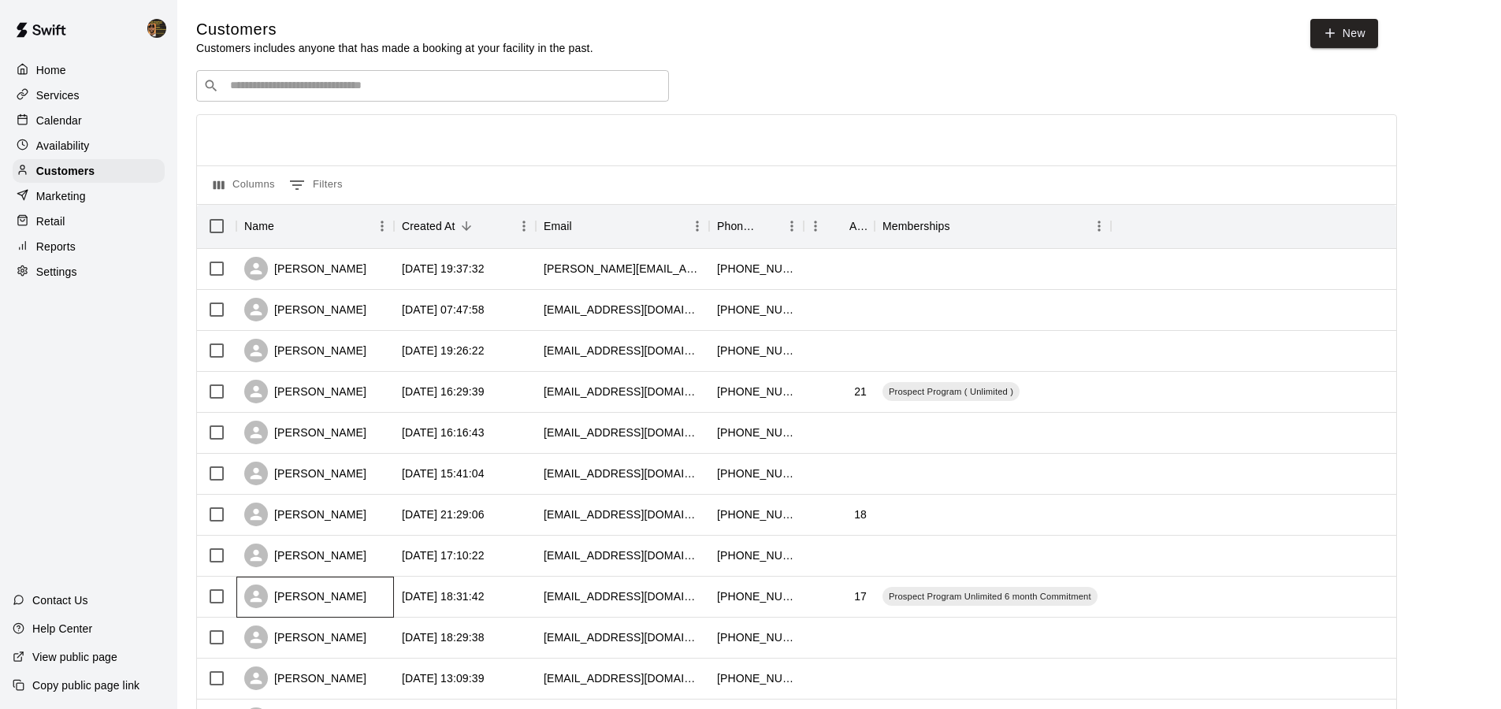
click at [331, 609] on div "[PERSON_NAME]" at bounding box center [315, 597] width 158 height 41
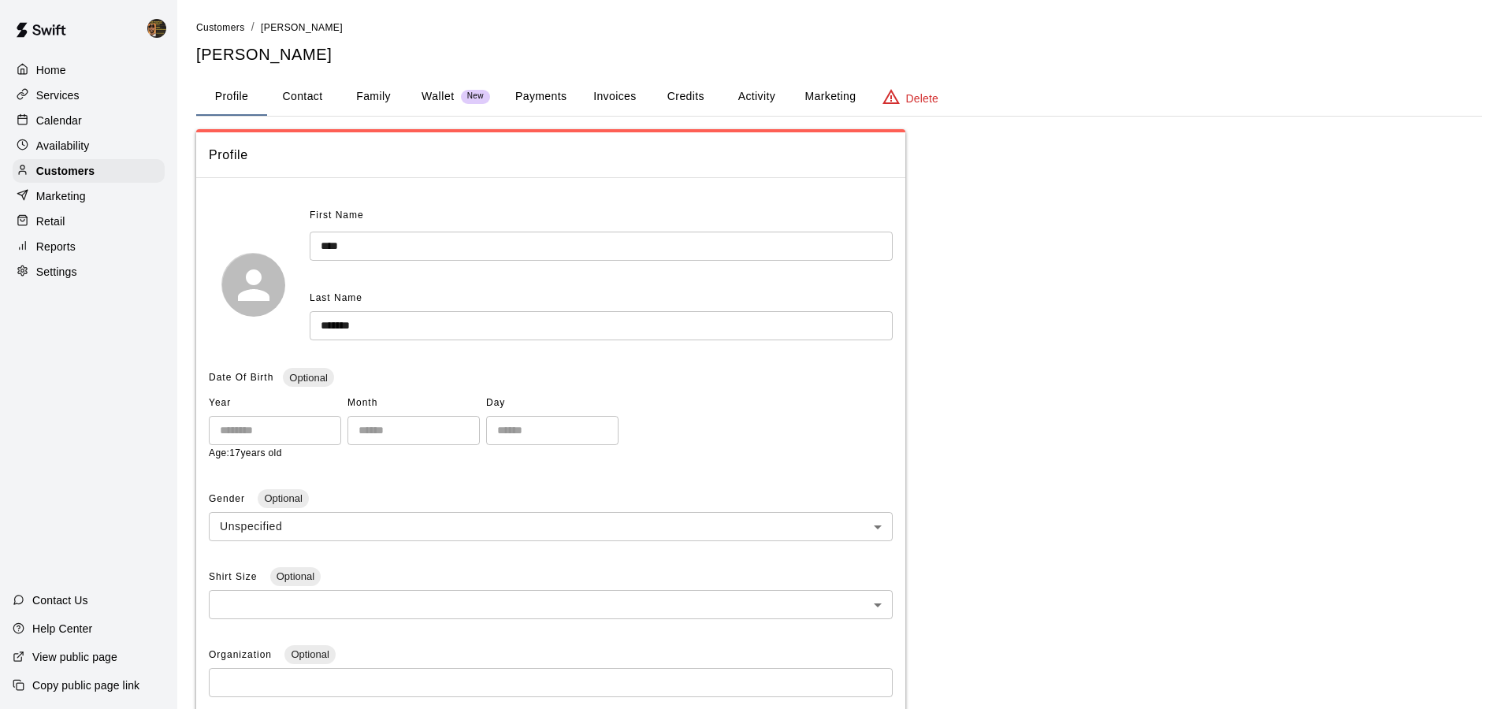
click at [748, 93] on button "Activity" at bounding box center [756, 97] width 71 height 38
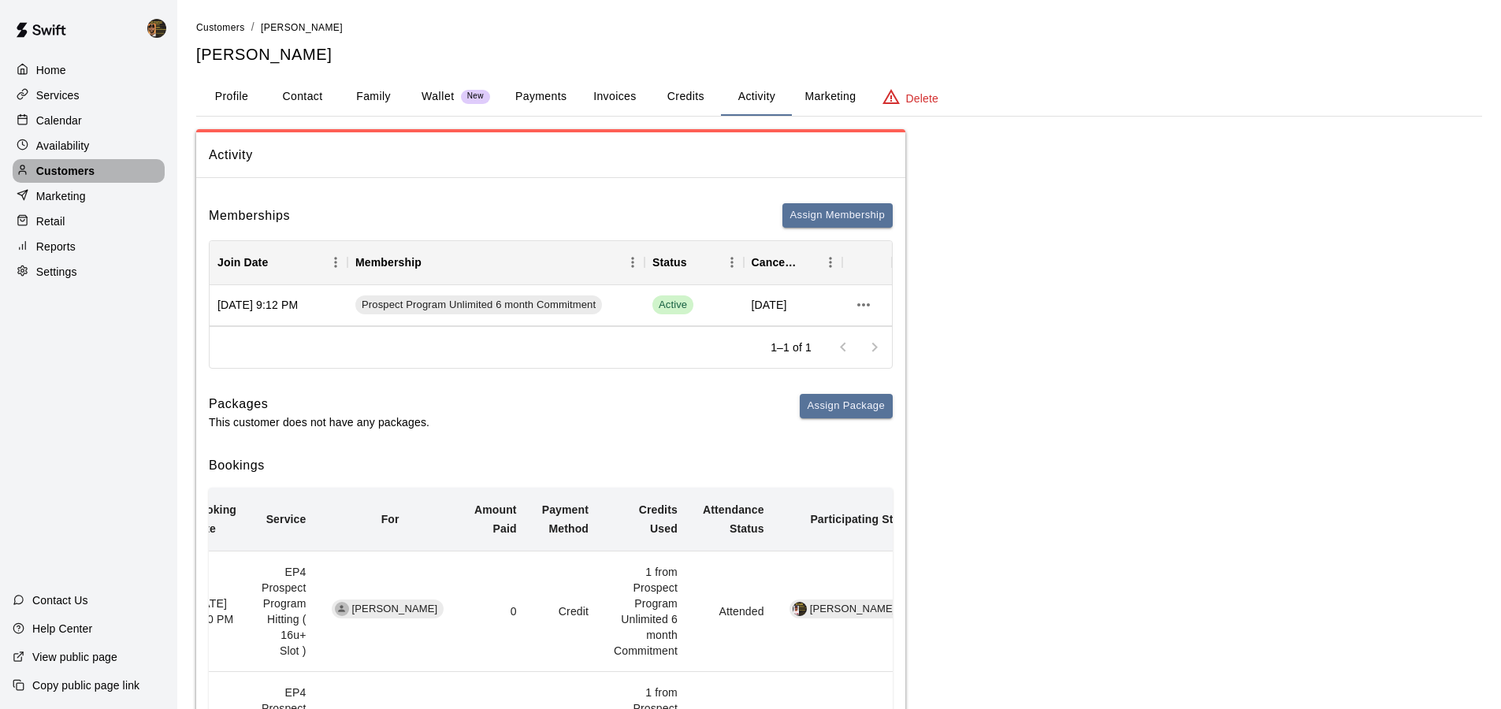
click at [125, 164] on div "Customers" at bounding box center [89, 171] width 152 height 24
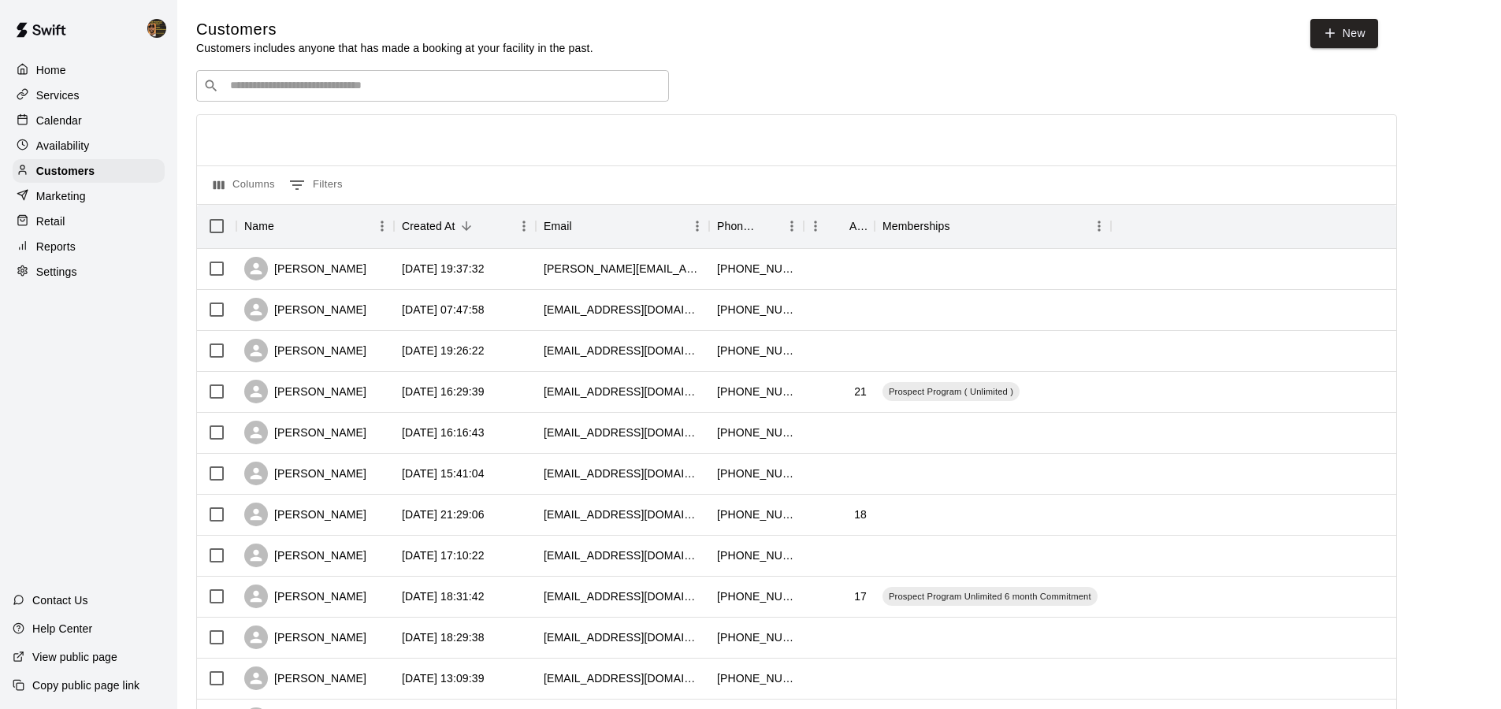
click at [89, 584] on div "Home Services Calendar Availability Customers Marketing Retail Reports Settings…" at bounding box center [88, 354] width 177 height 709
click at [94, 611] on div "Contact Us" at bounding box center [50, 600] width 101 height 28
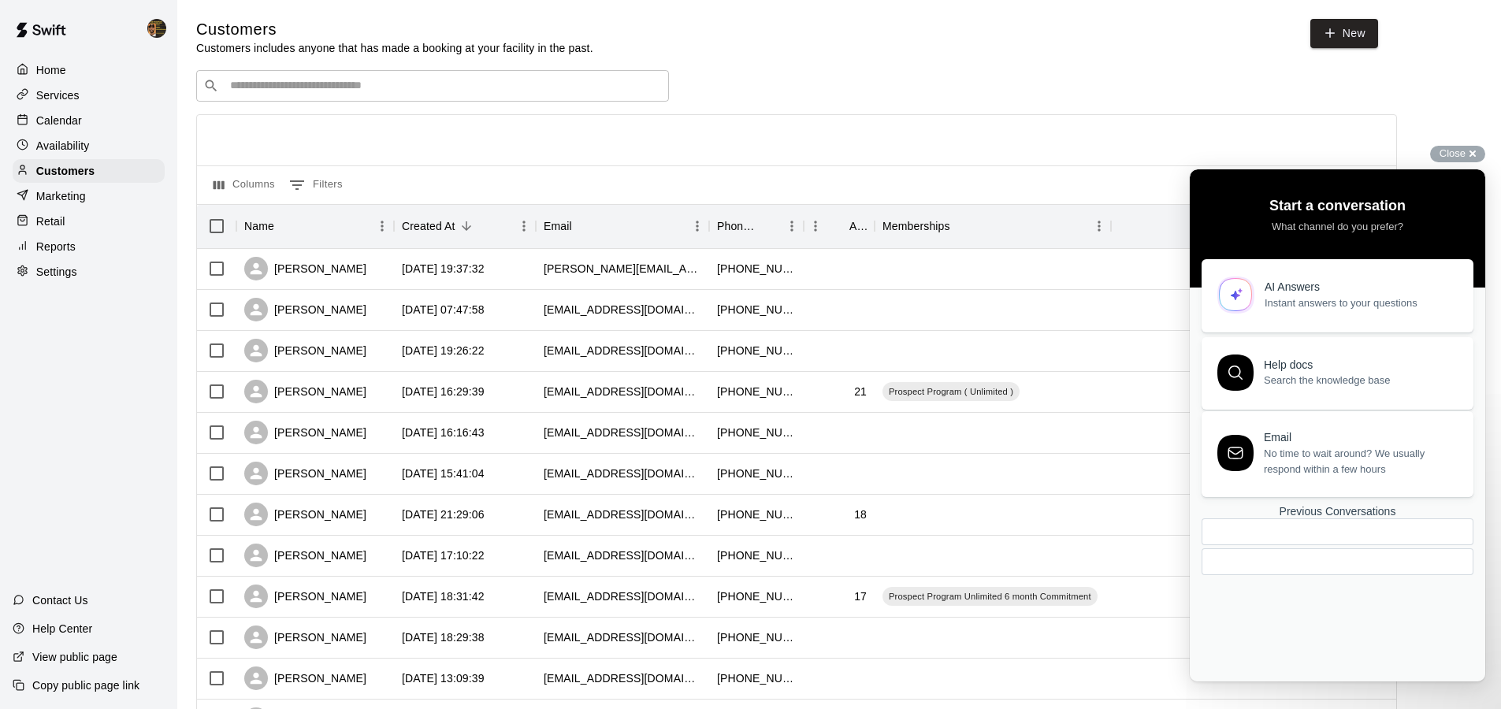
click at [1282, 434] on div "Email" at bounding box center [1360, 437] width 192 height 13
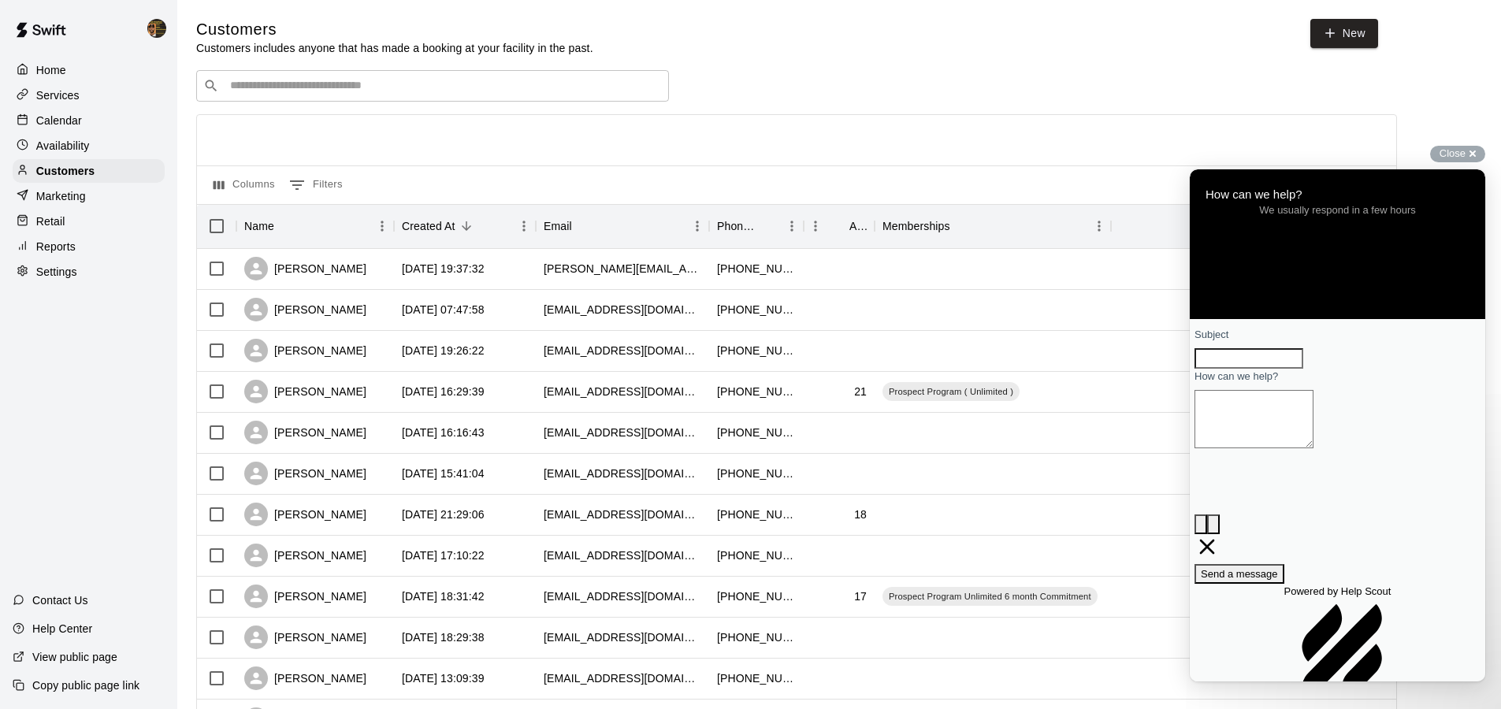
click at [1304, 369] on input "Subject" at bounding box center [1249, 358] width 109 height 20
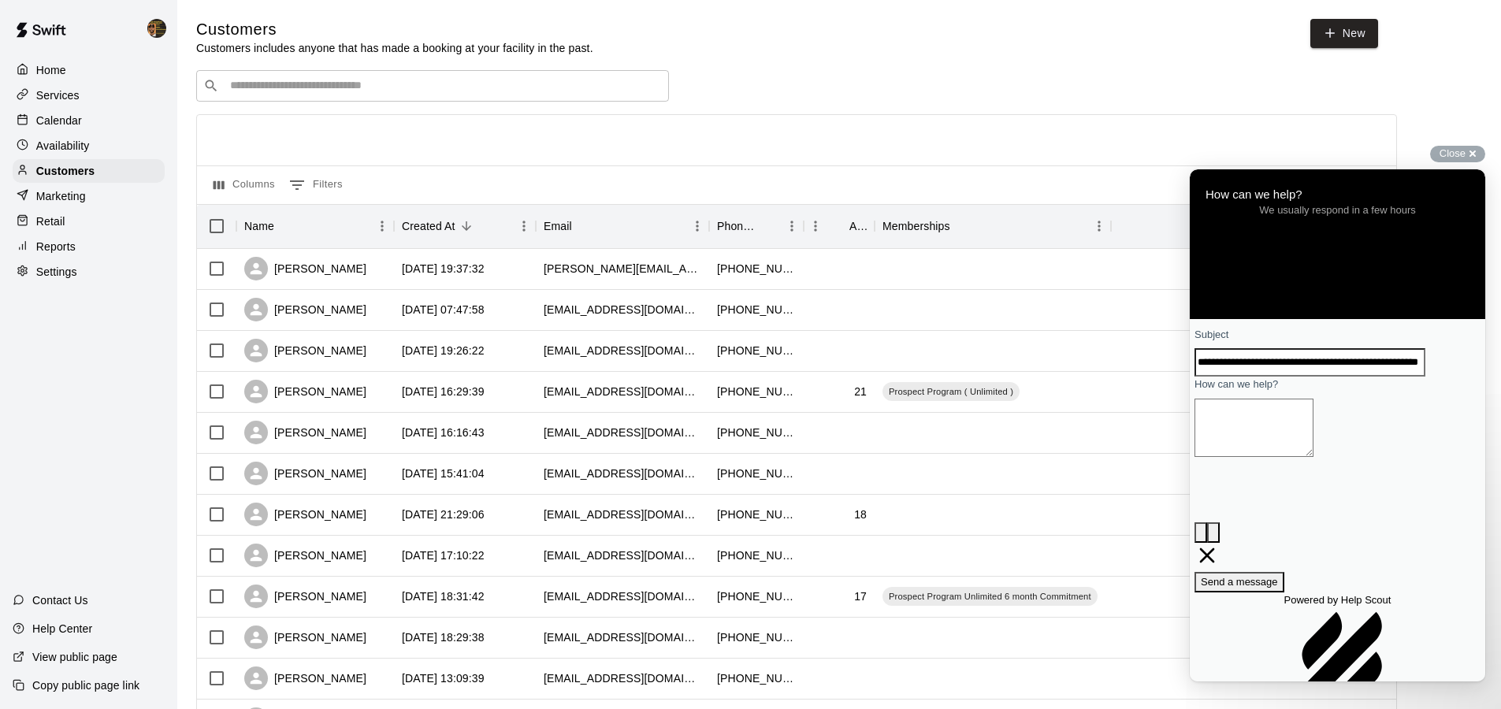
scroll to position [0, 45]
type input "**********"
click at [1314, 440] on textarea "How can we help?" at bounding box center [1254, 428] width 119 height 58
click at [1309, 377] on input "**********" at bounding box center [1310, 362] width 231 height 28
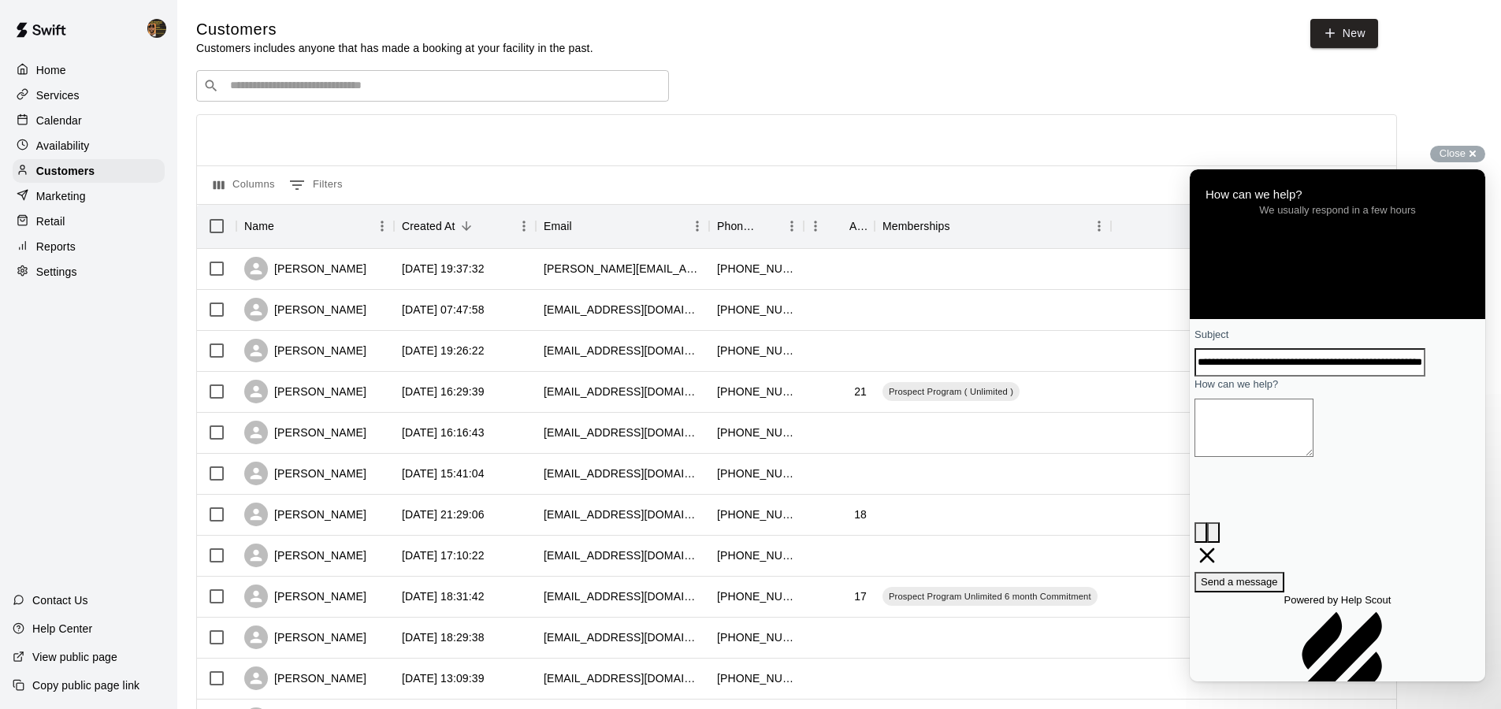
click at [1309, 377] on input "**********" at bounding box center [1310, 362] width 231 height 28
click at [1314, 457] on textarea "How can we help?" at bounding box center [1254, 428] width 119 height 58
paste textarea "**********"
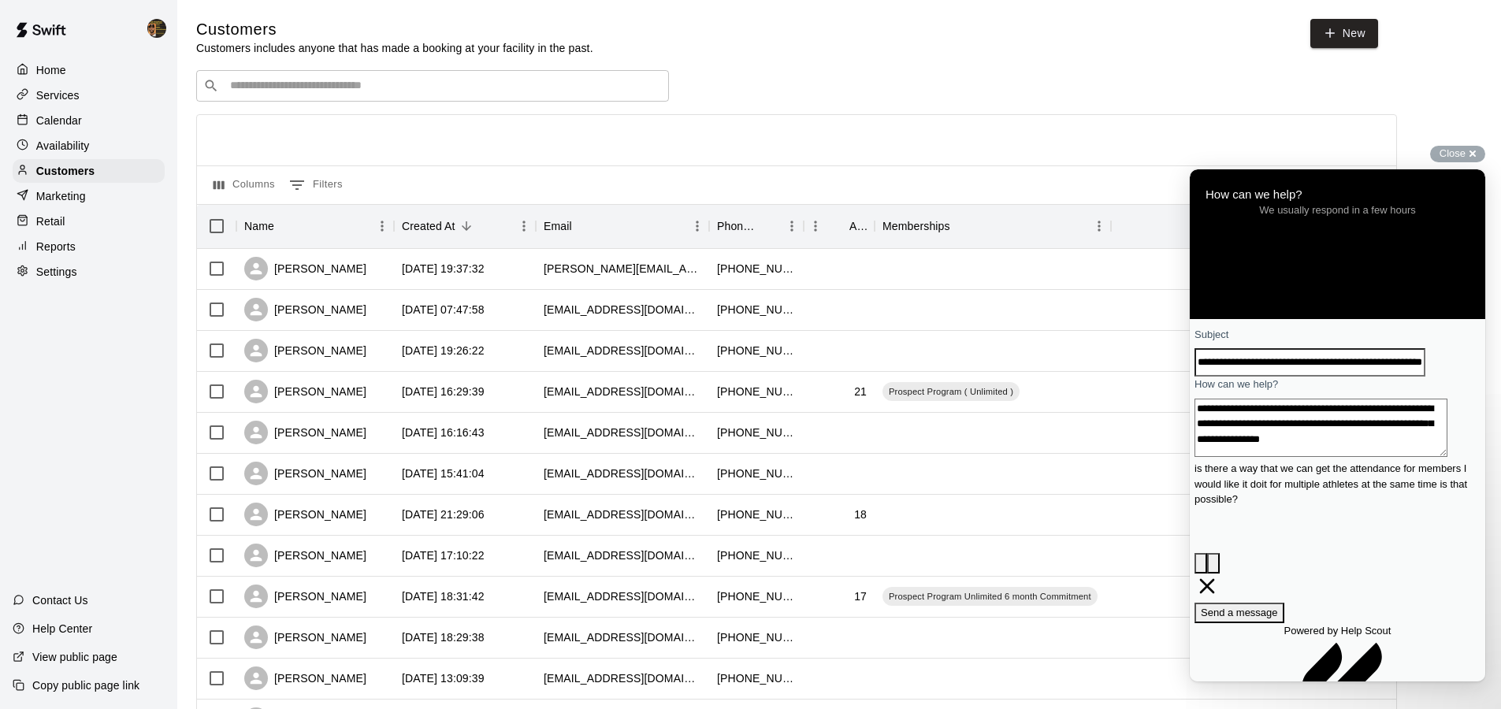
scroll to position [16, 0]
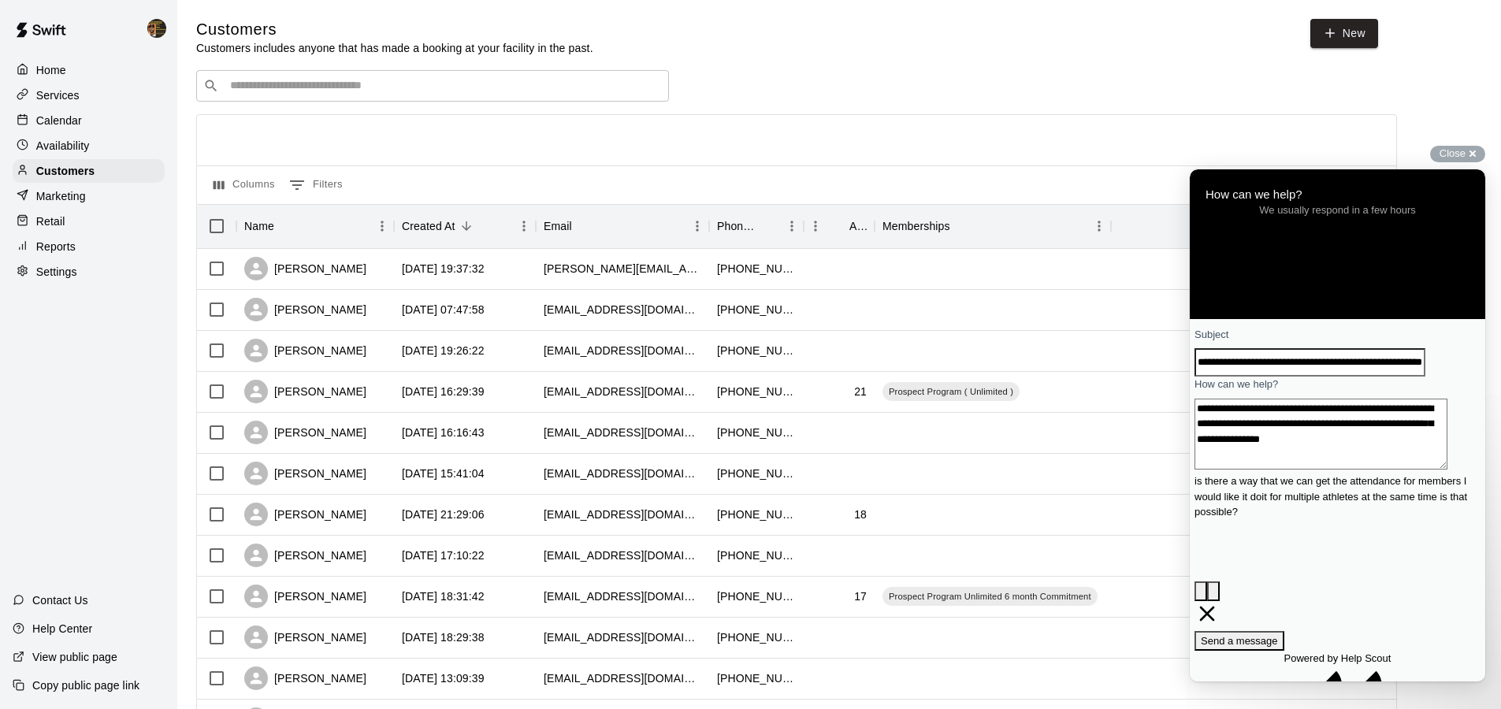
type textarea "**********"
click at [1278, 635] on span "Send a message" at bounding box center [1239, 641] width 77 height 12
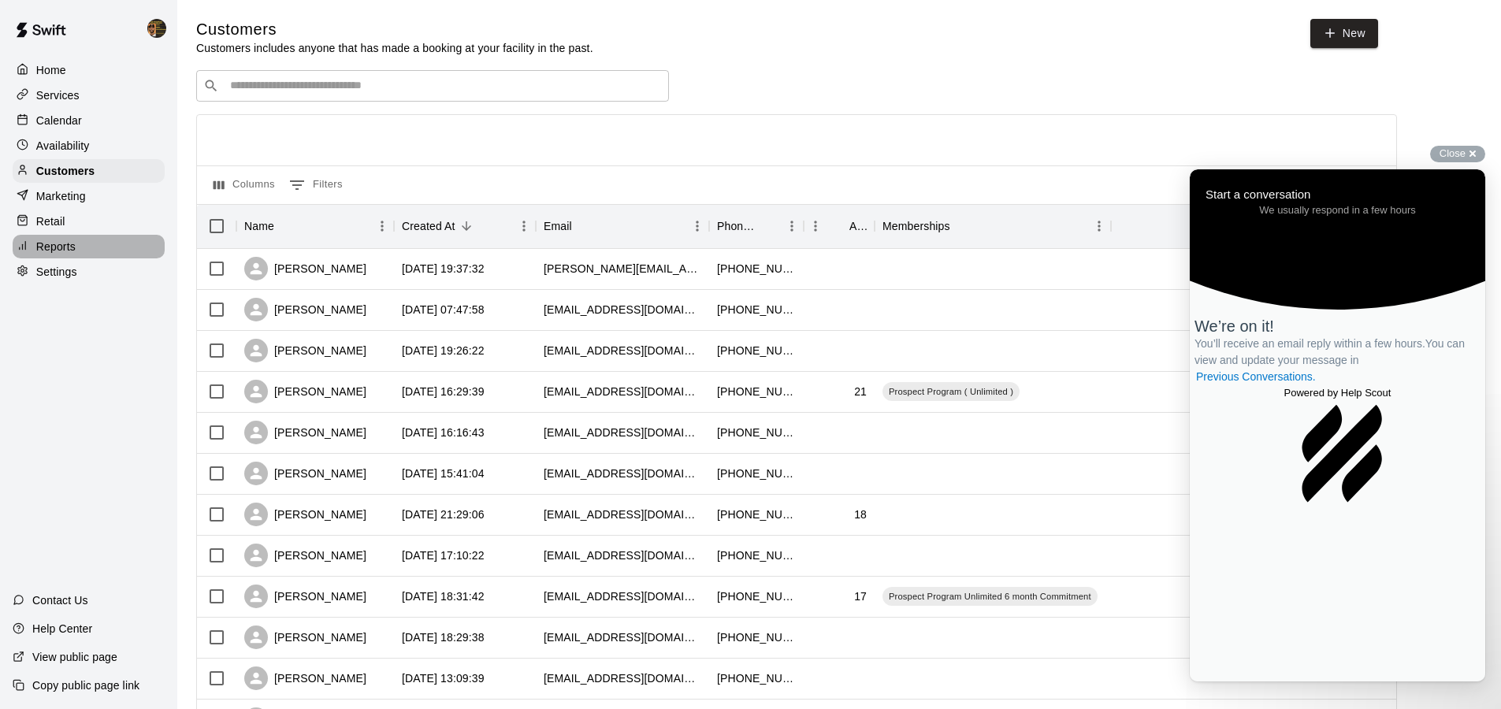
click at [67, 244] on p "Reports" at bounding box center [55, 247] width 39 height 16
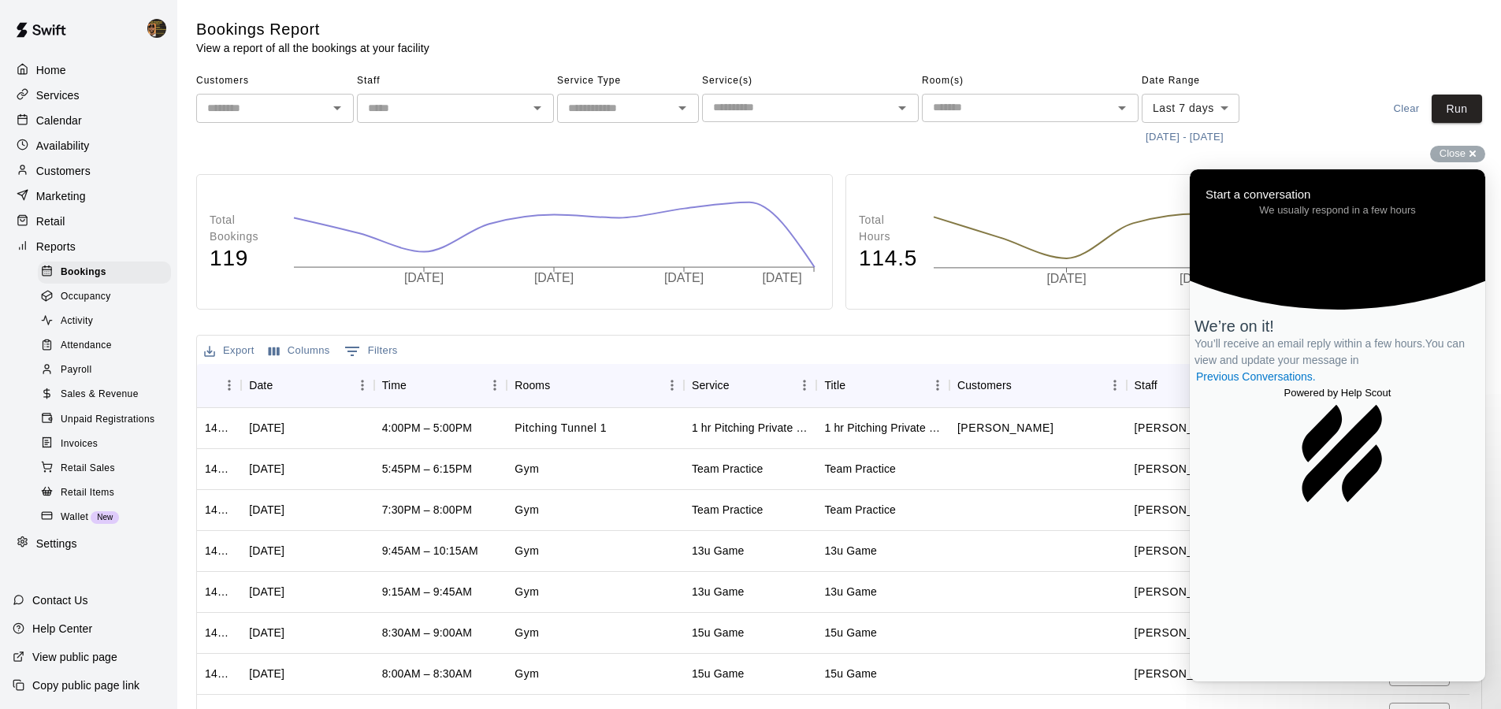
click at [501, 114] on input "text" at bounding box center [443, 109] width 162 height 20
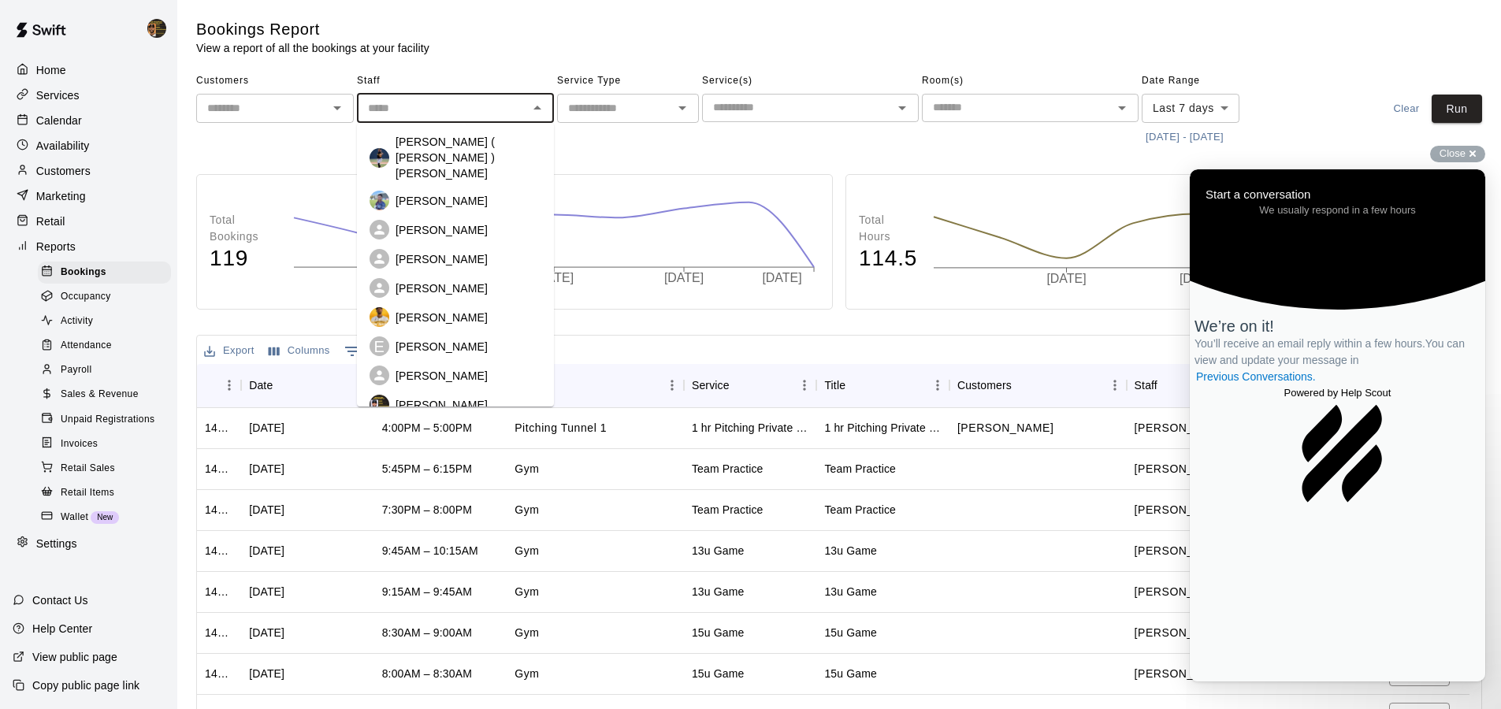
click at [845, 114] on input "text" at bounding box center [797, 108] width 181 height 20
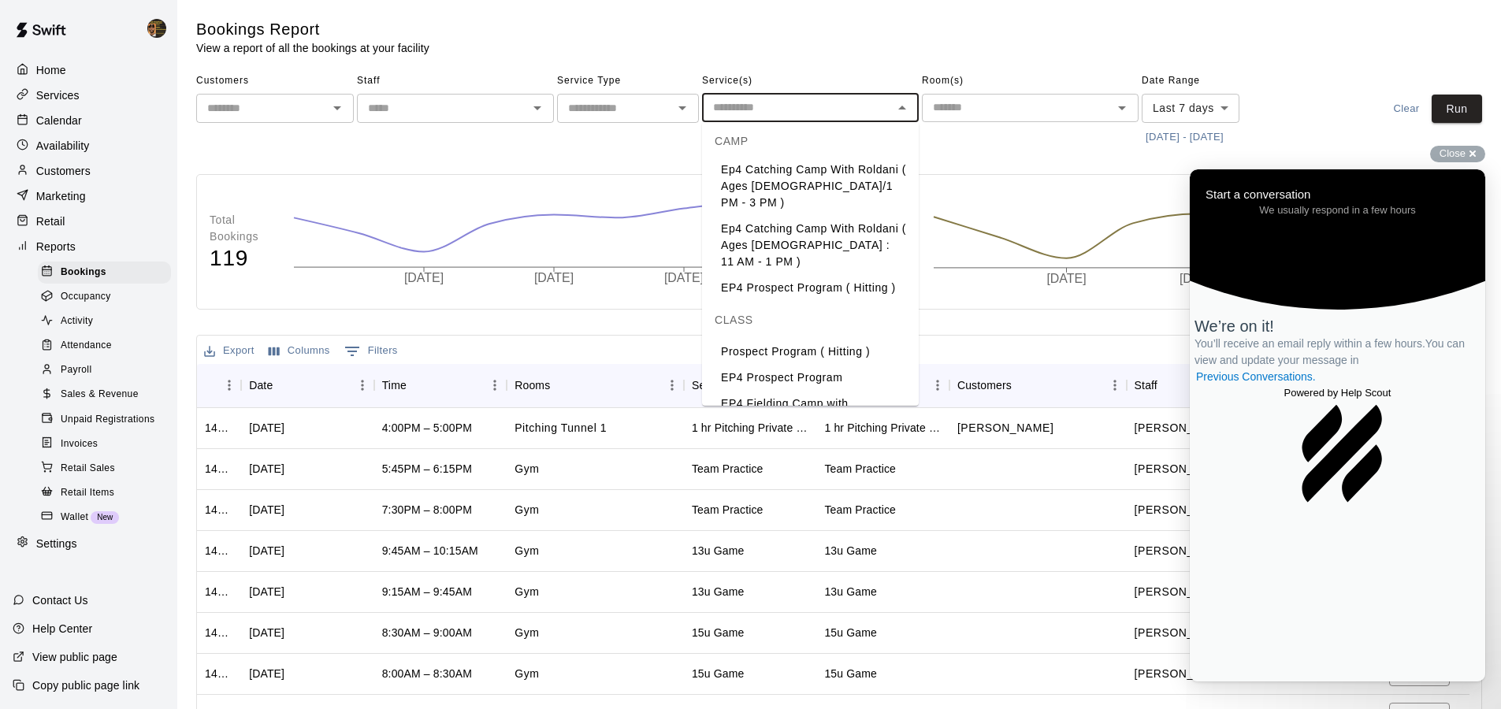
scroll to position [698, 0]
click at [1441, 154] on span "Close" at bounding box center [1453, 153] width 26 height 12
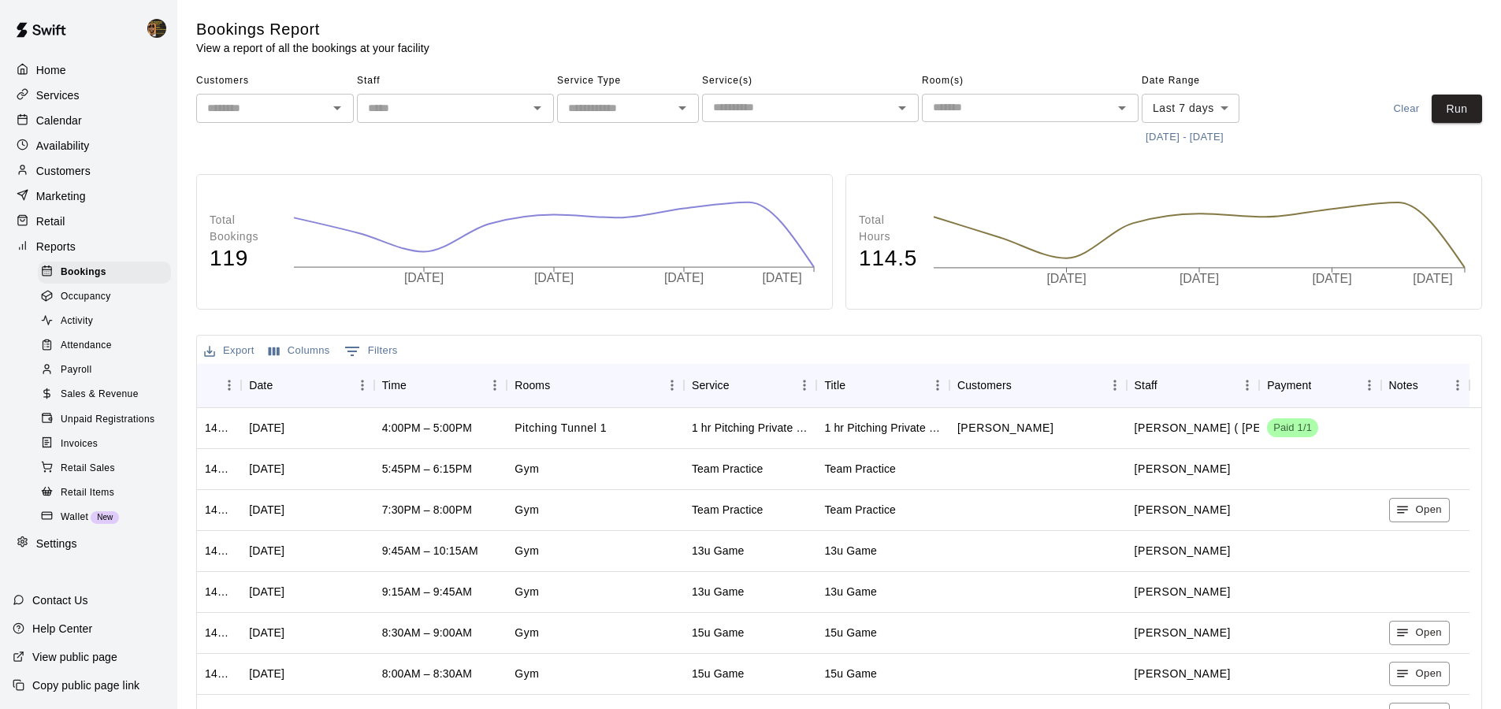
click at [893, 106] on icon "Open" at bounding box center [902, 108] width 19 height 19
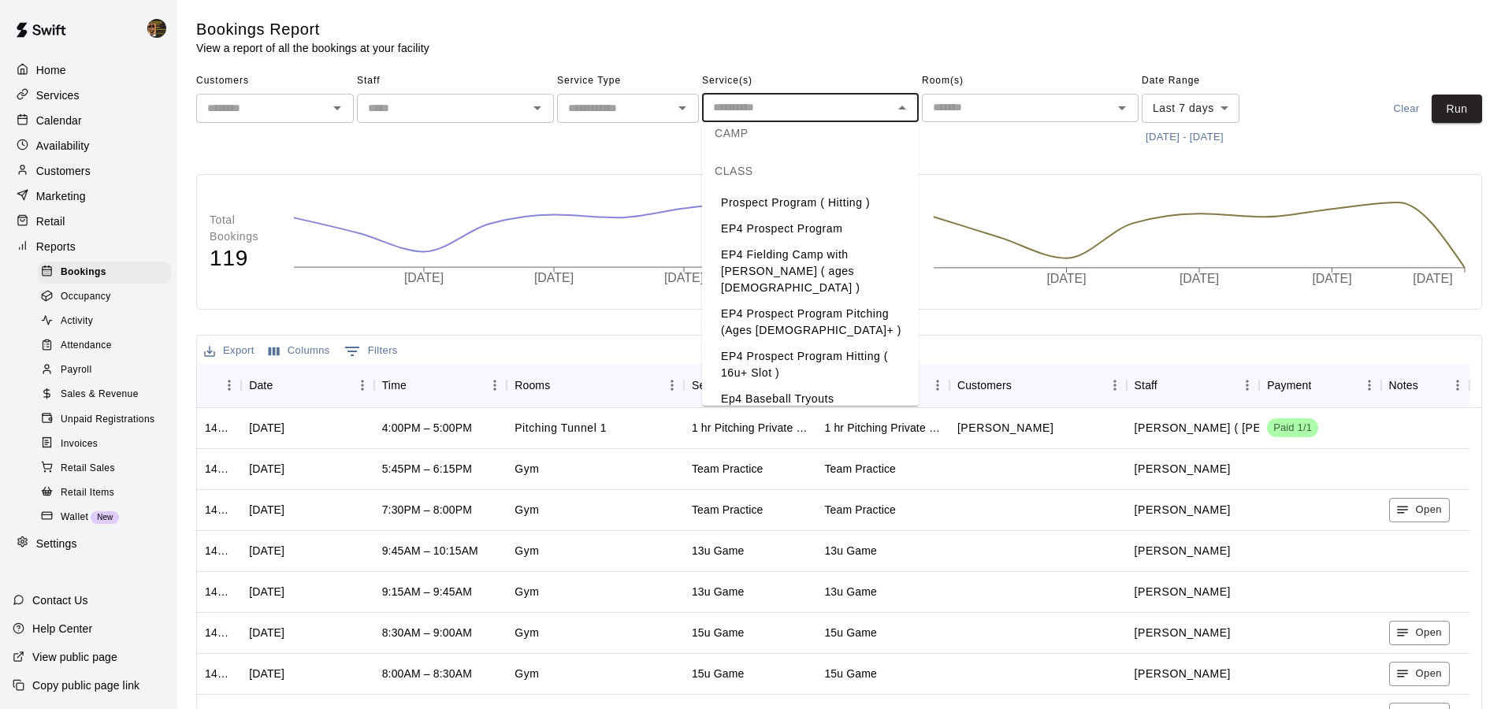
scroll to position [954, 0]
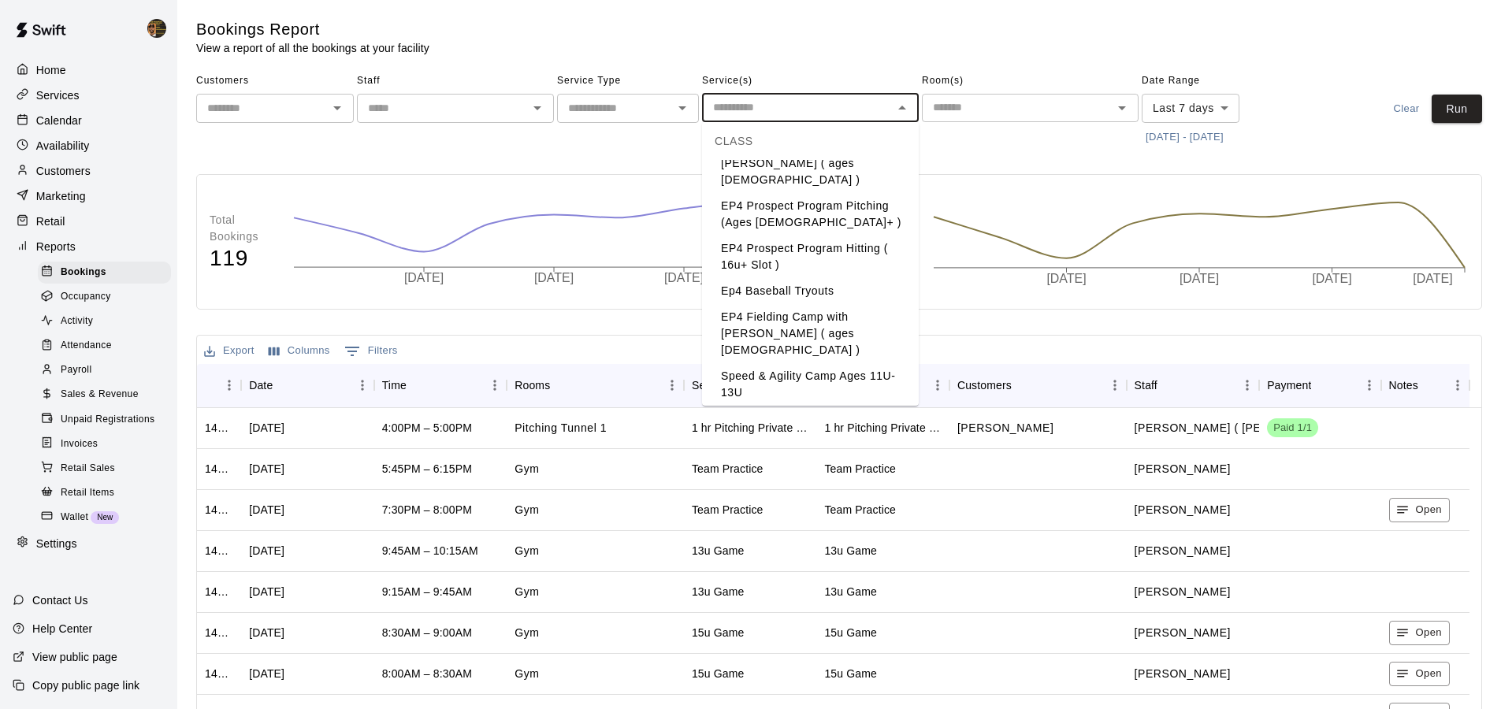
click at [808, 236] on li "EP4 Prospect Program Pitching (Ages [DEMOGRAPHIC_DATA]+ )" at bounding box center [810, 214] width 217 height 43
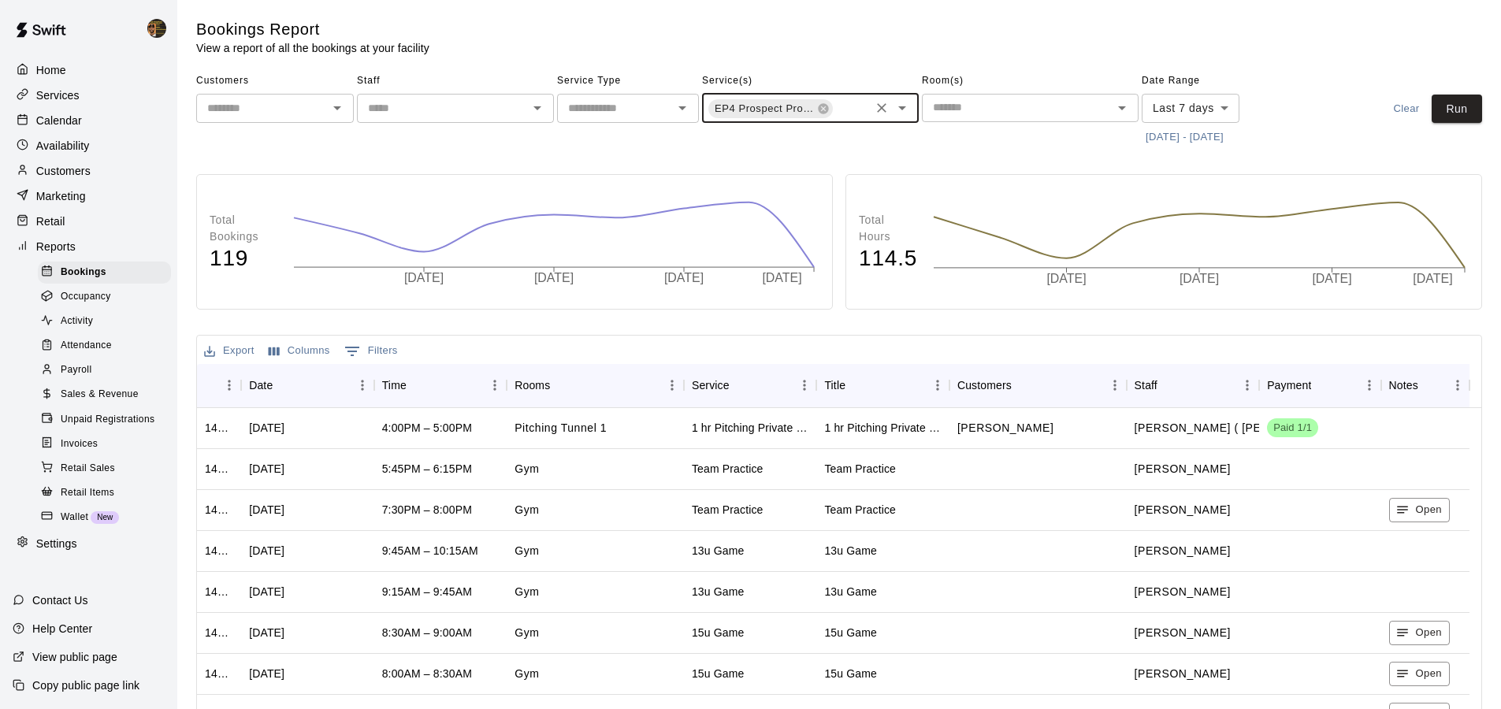
click at [908, 106] on icon "Open" at bounding box center [902, 108] width 19 height 19
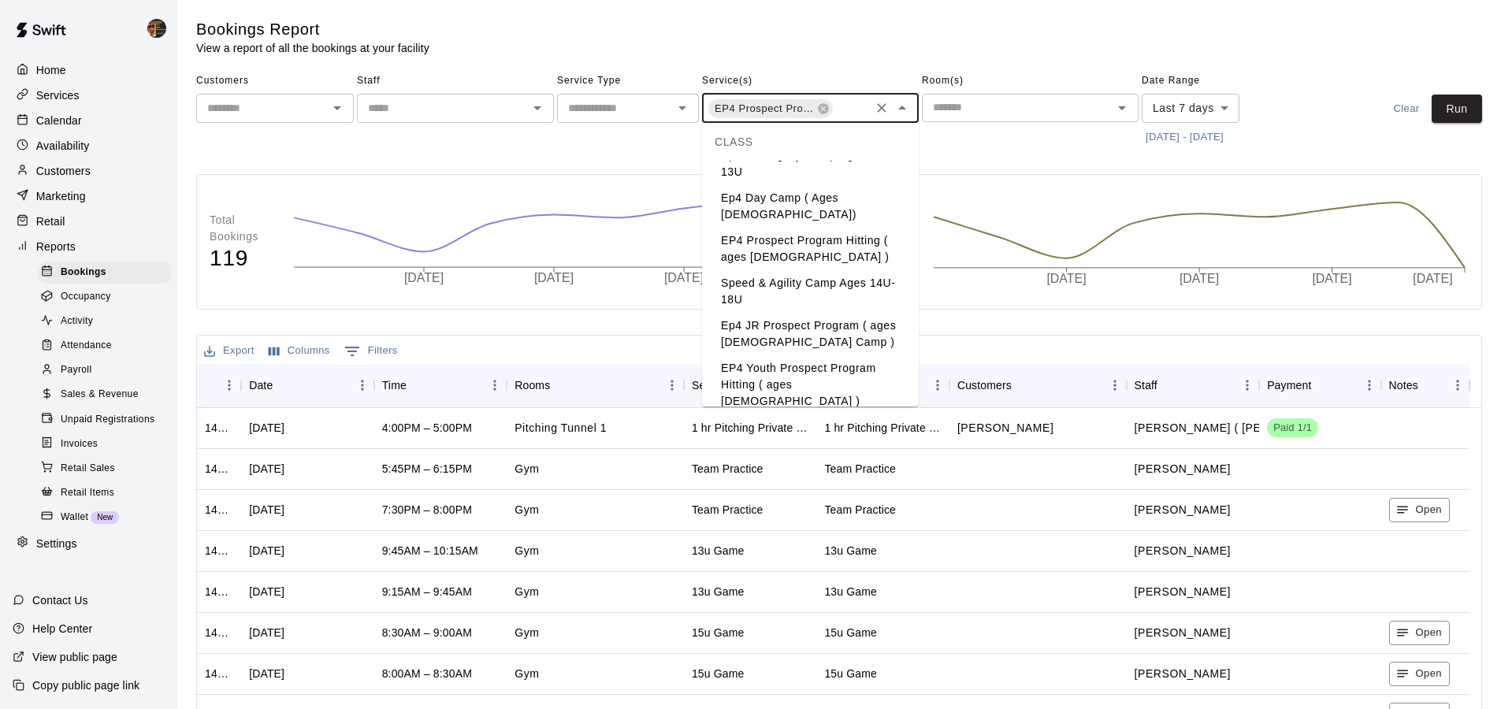
scroll to position [1200, 0]
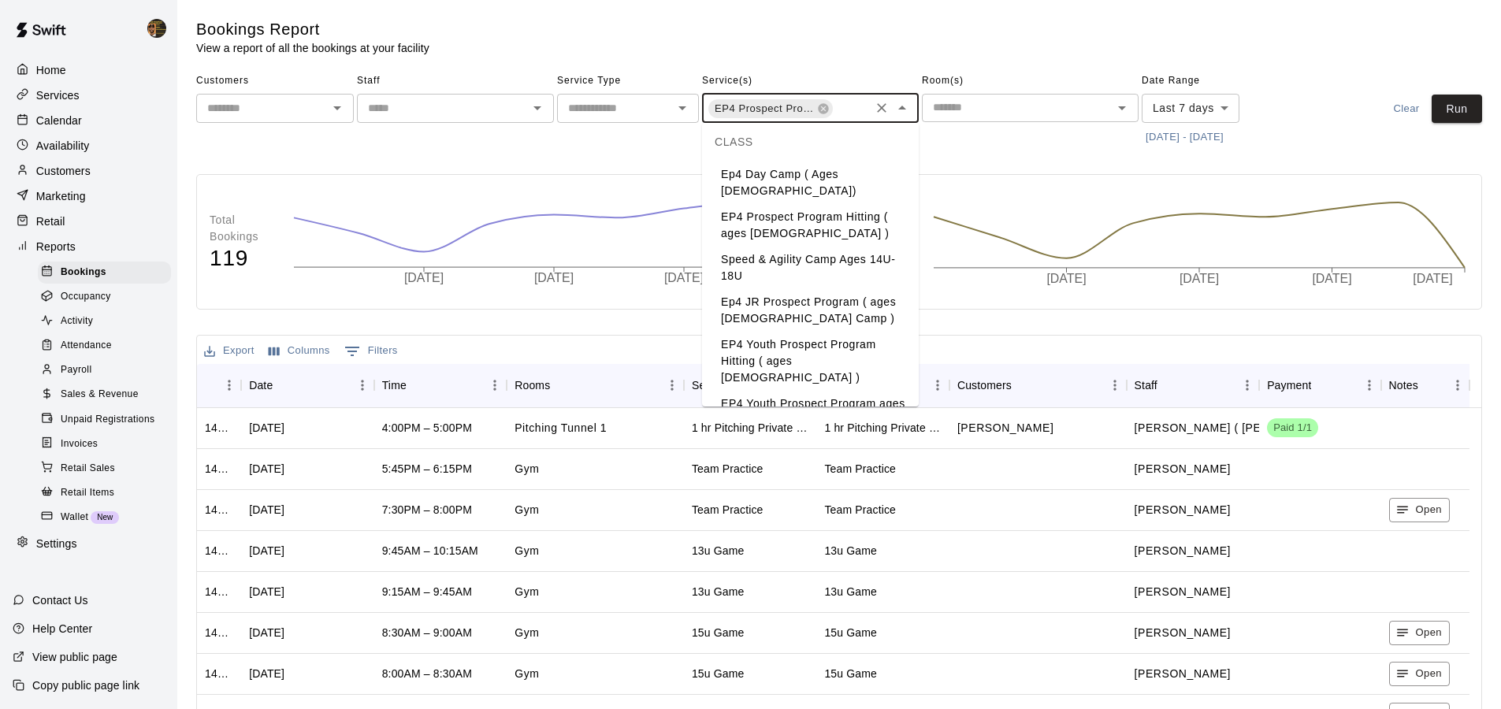
click at [792, 340] on li "EP4 Youth Prospect Program Hitting ( ages [DEMOGRAPHIC_DATA] )" at bounding box center [810, 361] width 217 height 59
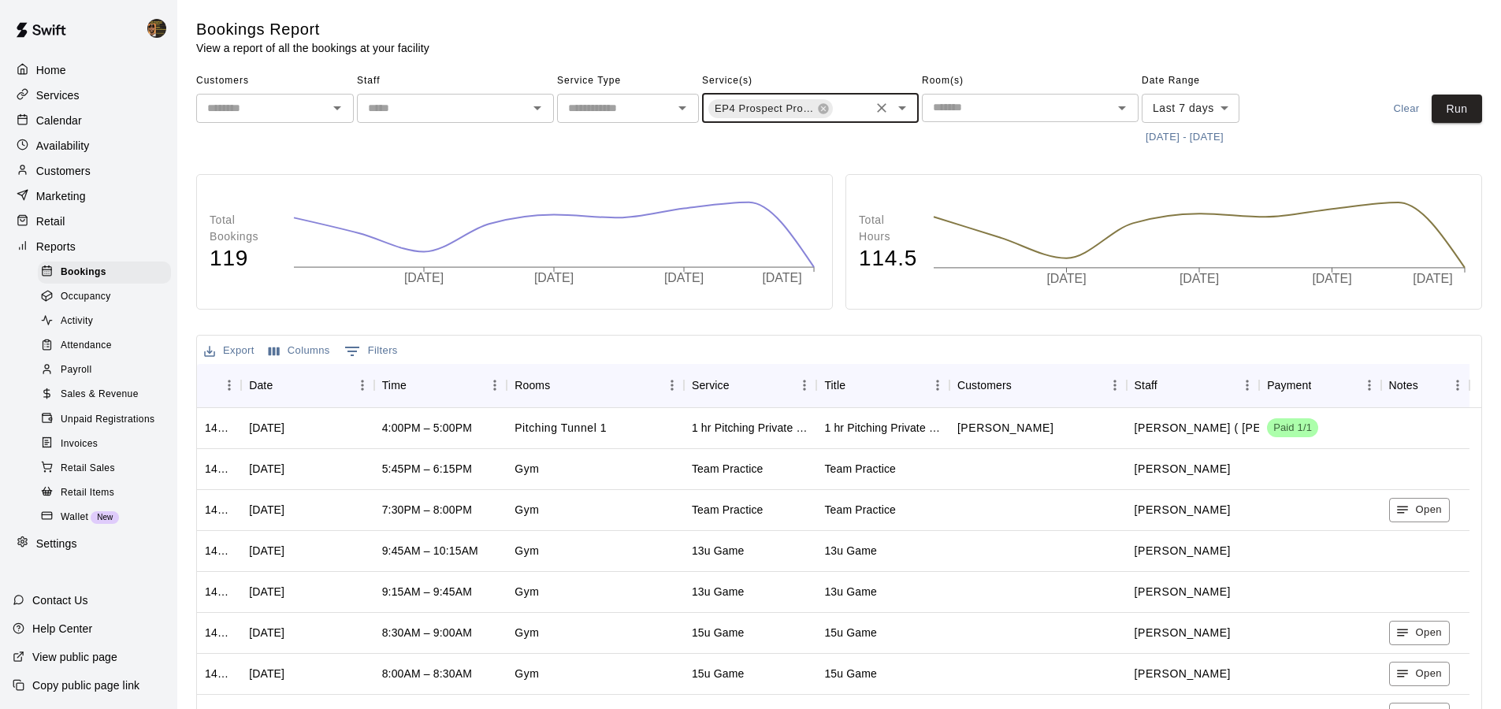
scroll to position [0, 128]
click at [910, 110] on icon "Open" at bounding box center [902, 108] width 19 height 19
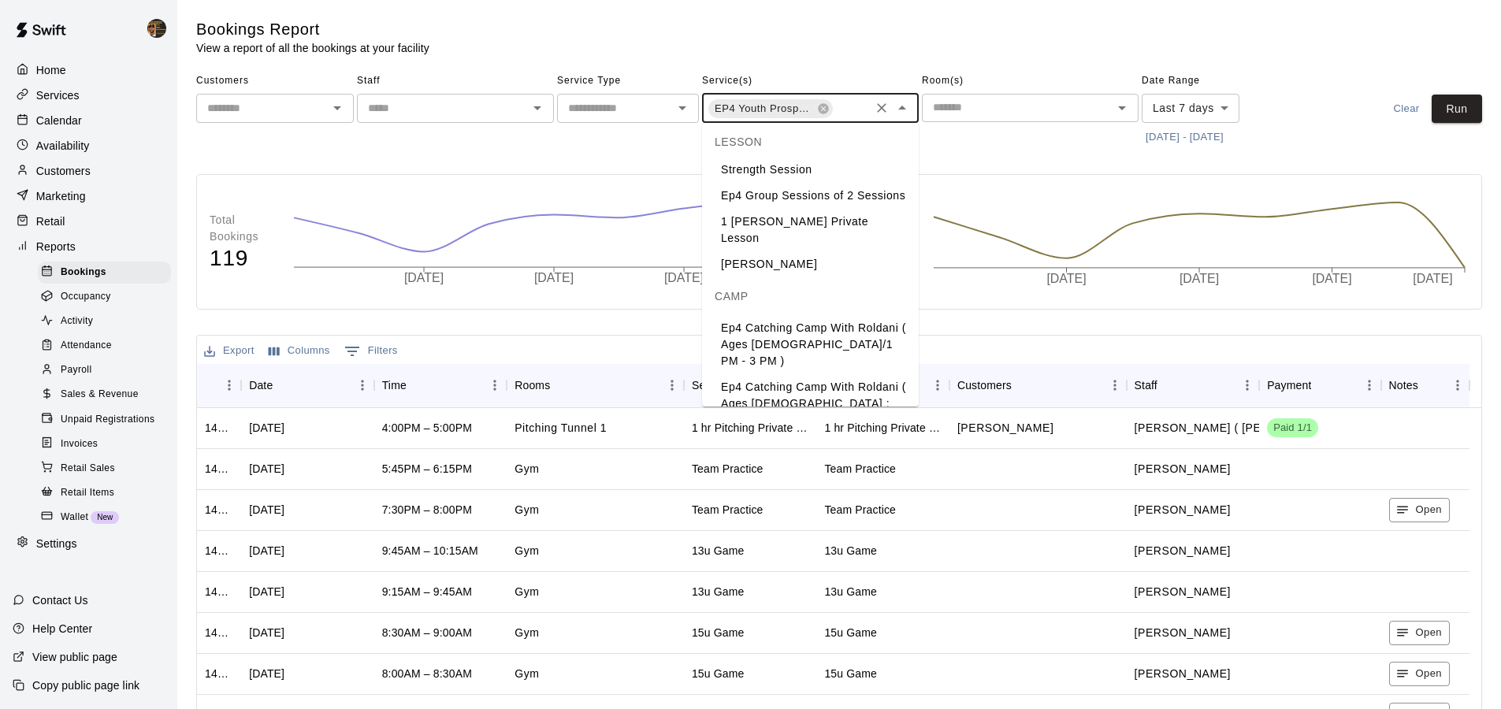
scroll to position [1094, 0]
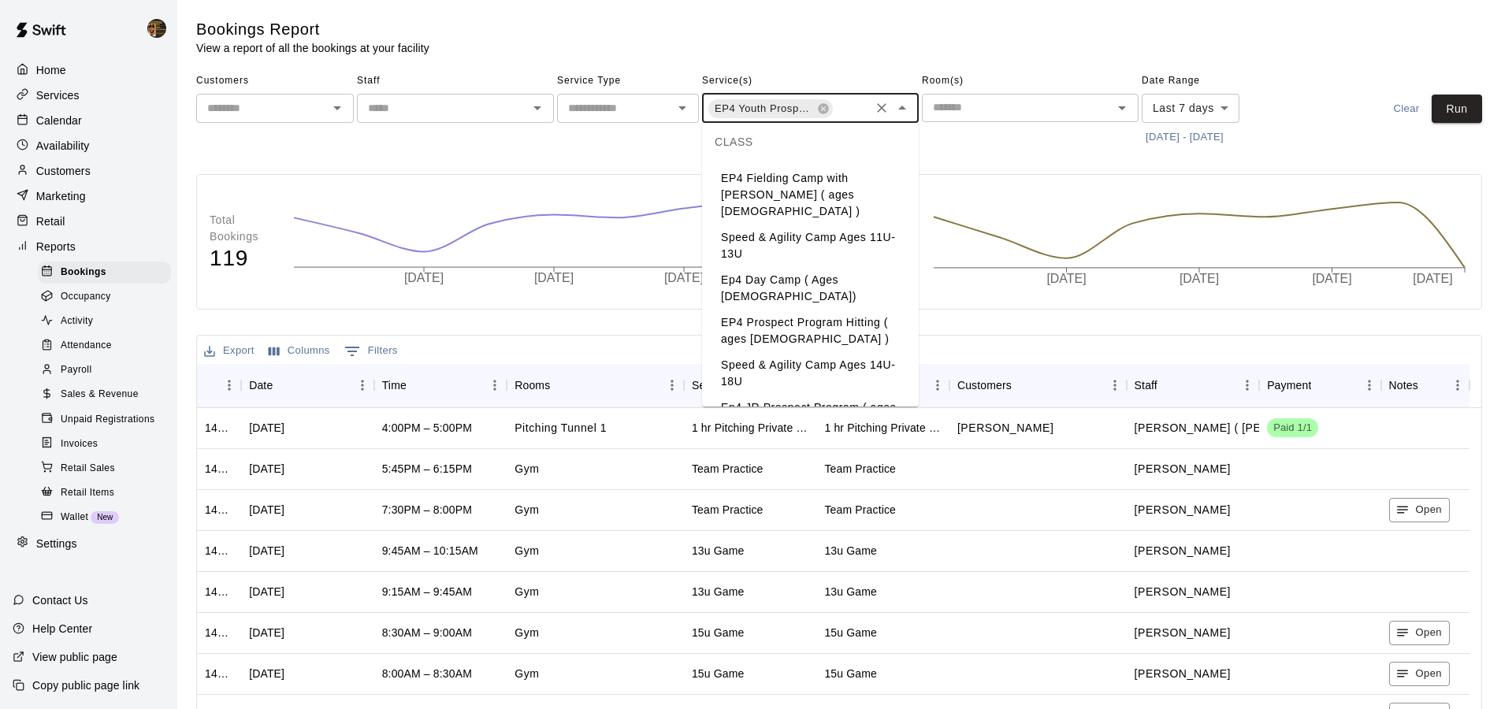
click at [809, 369] on li "Speed & Agility Camp Ages 14U-18U" at bounding box center [810, 373] width 217 height 43
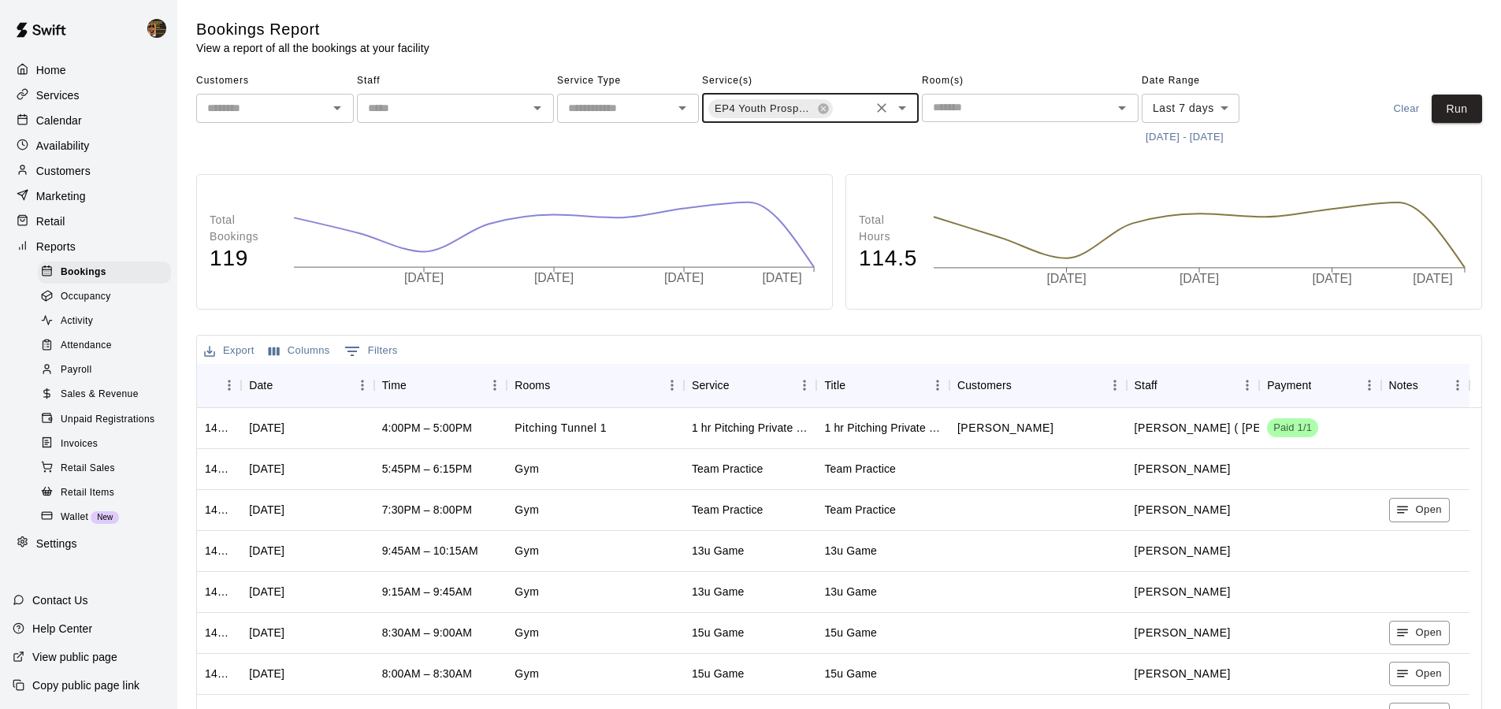
scroll to position [0, 255]
click at [828, 110] on icon at bounding box center [823, 108] width 10 height 10
click at [815, 113] on span "EP4 Youth Prospect Program Hitting ( ages [DEMOGRAPHIC_DATA] )" at bounding box center [765, 109] width 112 height 16
click at [820, 107] on icon at bounding box center [823, 108] width 10 height 10
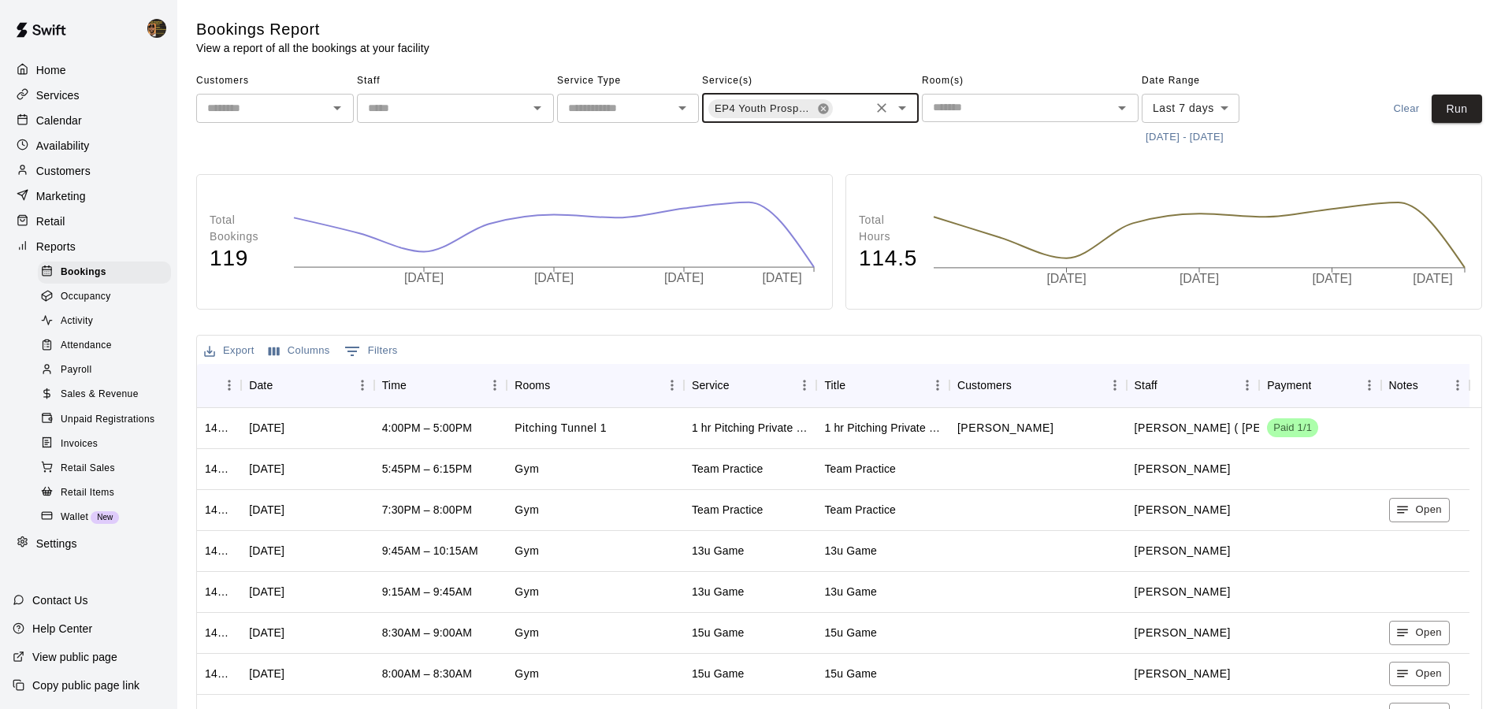
scroll to position [0, 0]
click at [820, 107] on icon at bounding box center [823, 108] width 10 height 10
click at [835, 107] on input "text" at bounding box center [851, 110] width 33 height 20
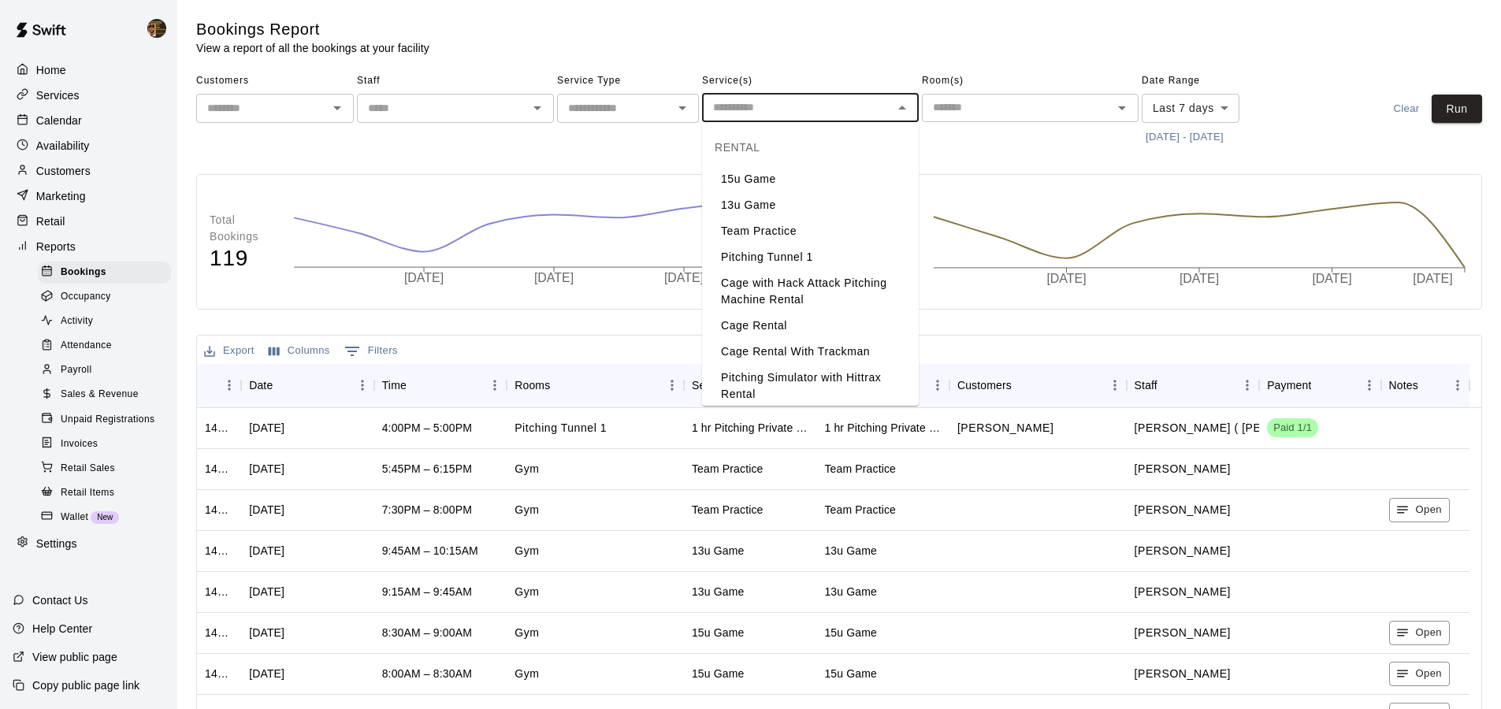
click at [318, 109] on input "text" at bounding box center [262, 109] width 122 height 20
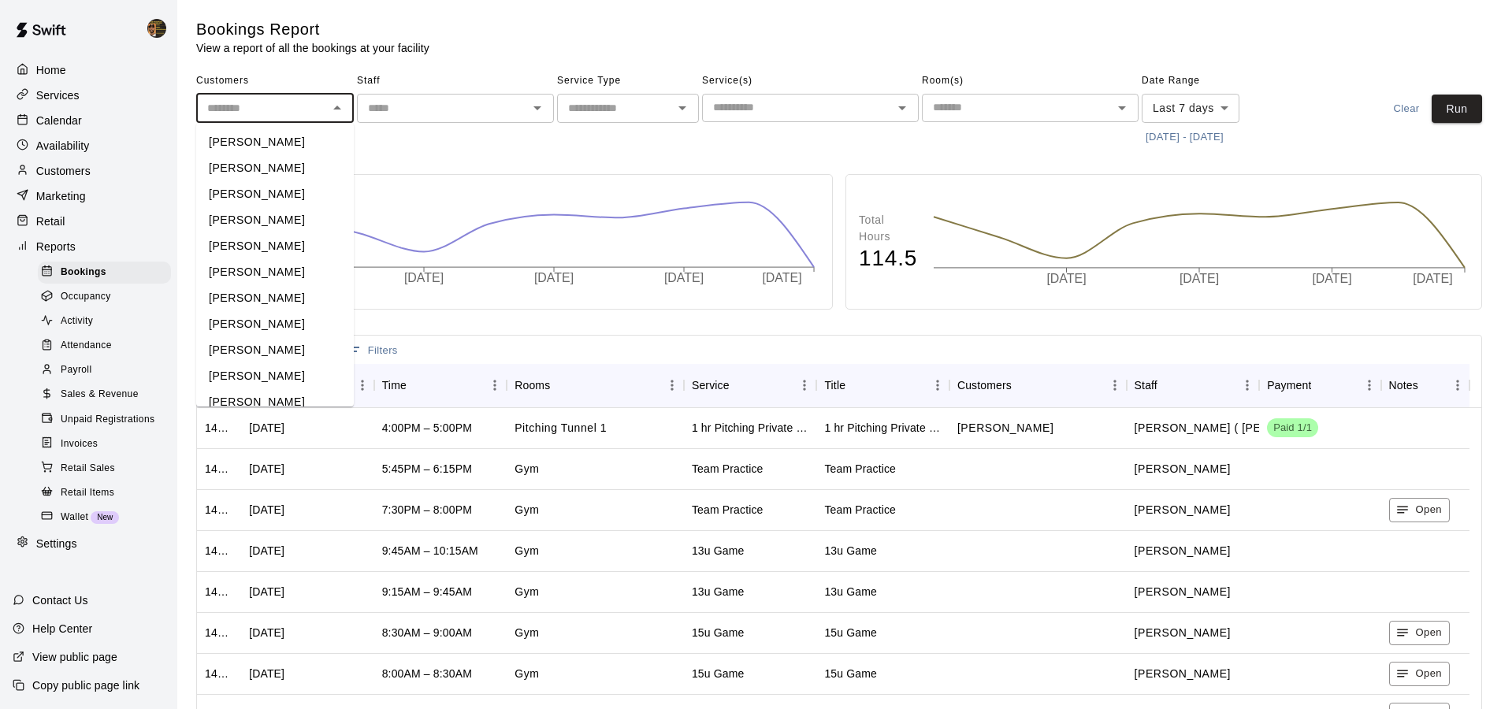
click at [301, 146] on li "[PERSON_NAME]" at bounding box center [275, 142] width 158 height 26
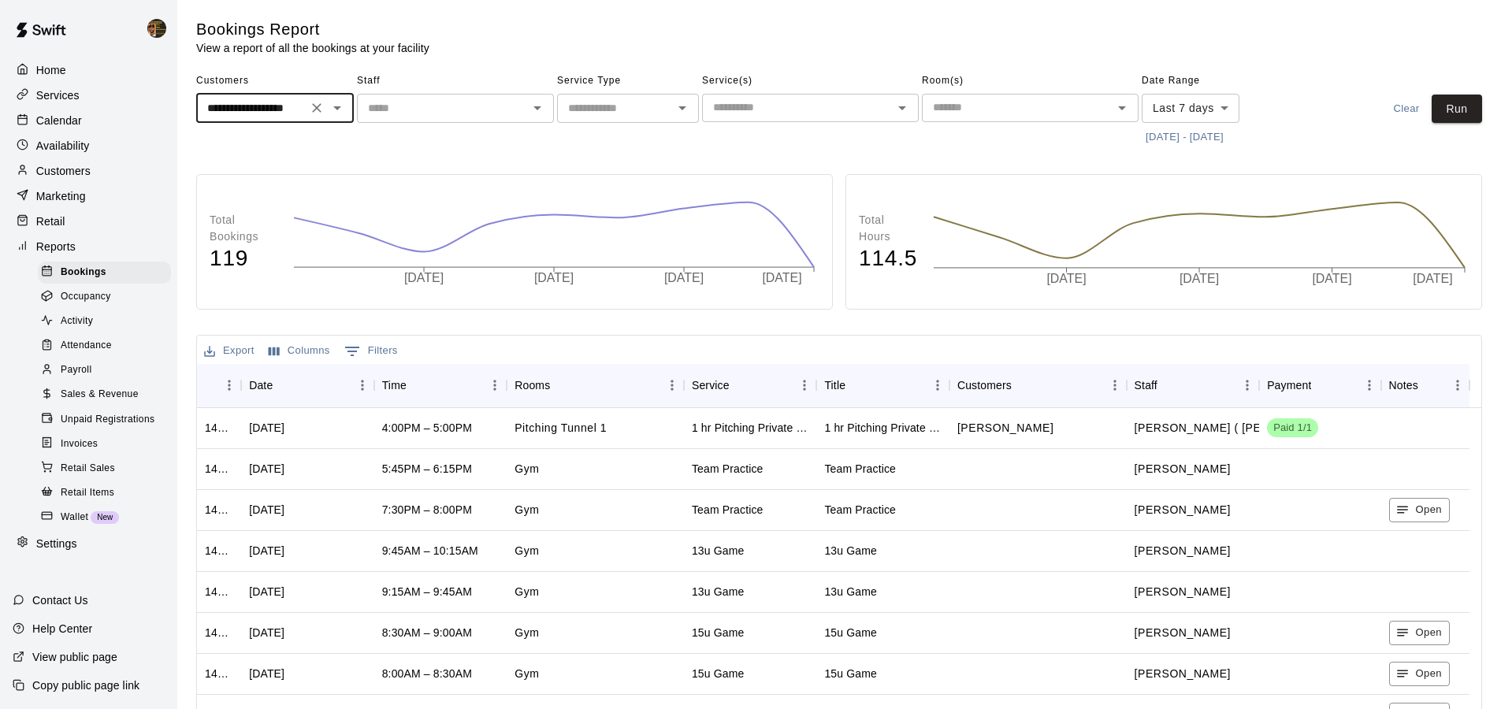
click at [346, 104] on icon "Open" at bounding box center [337, 108] width 19 height 19
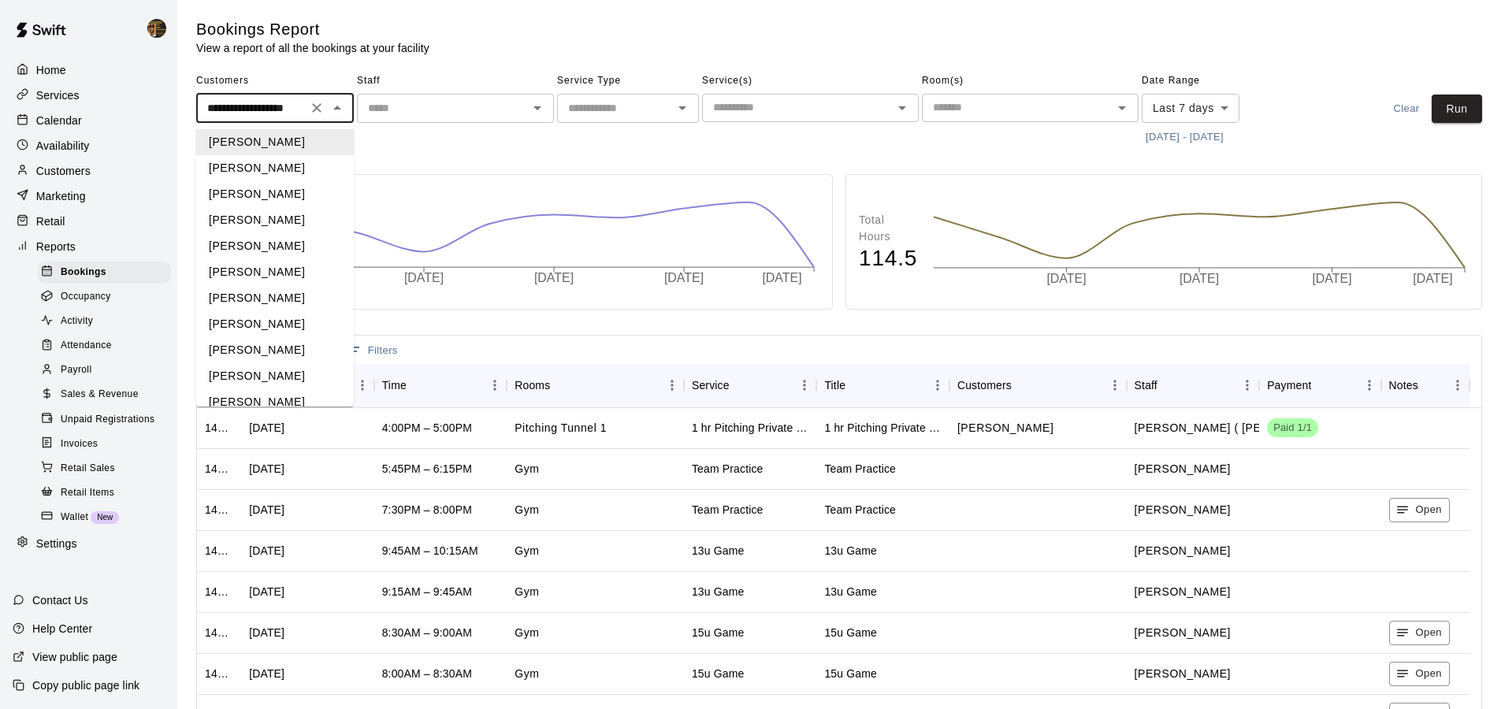
click at [277, 221] on li "[PERSON_NAME]" at bounding box center [275, 220] width 158 height 26
type input "**********"
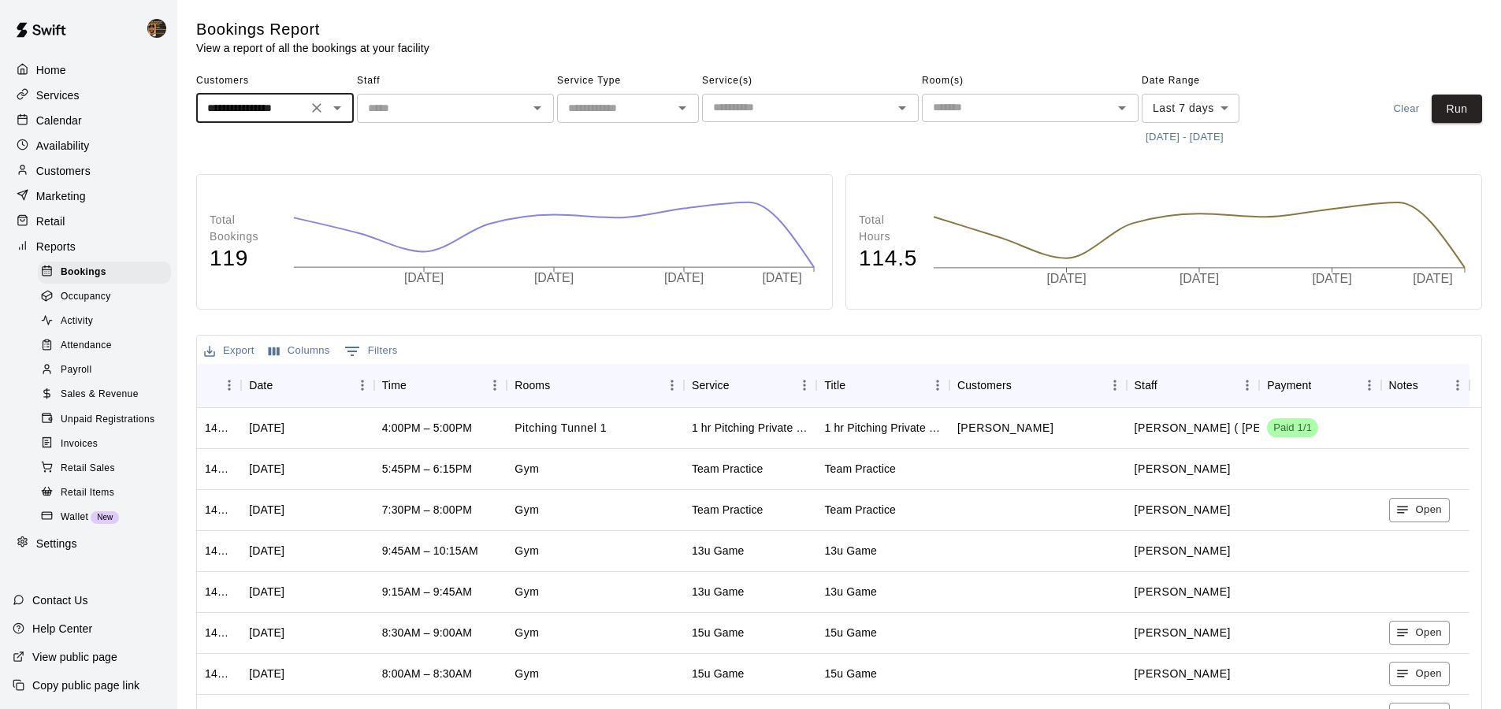
click at [283, 118] on div "**********" at bounding box center [275, 108] width 158 height 29
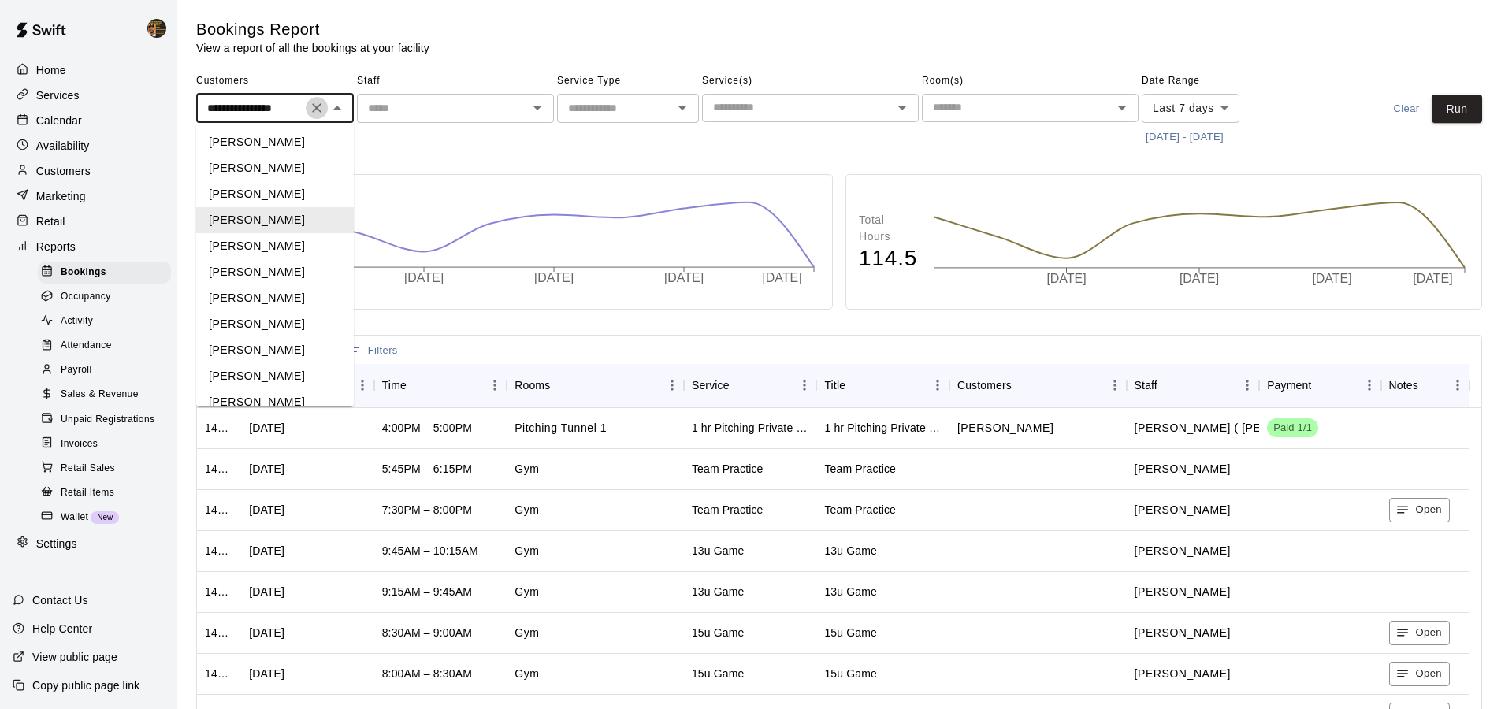
click at [312, 108] on icon "Clear" at bounding box center [317, 108] width 16 height 16
click at [312, 108] on input "text" at bounding box center [262, 109] width 122 height 20
